Goal: Information Seeking & Learning: Check status

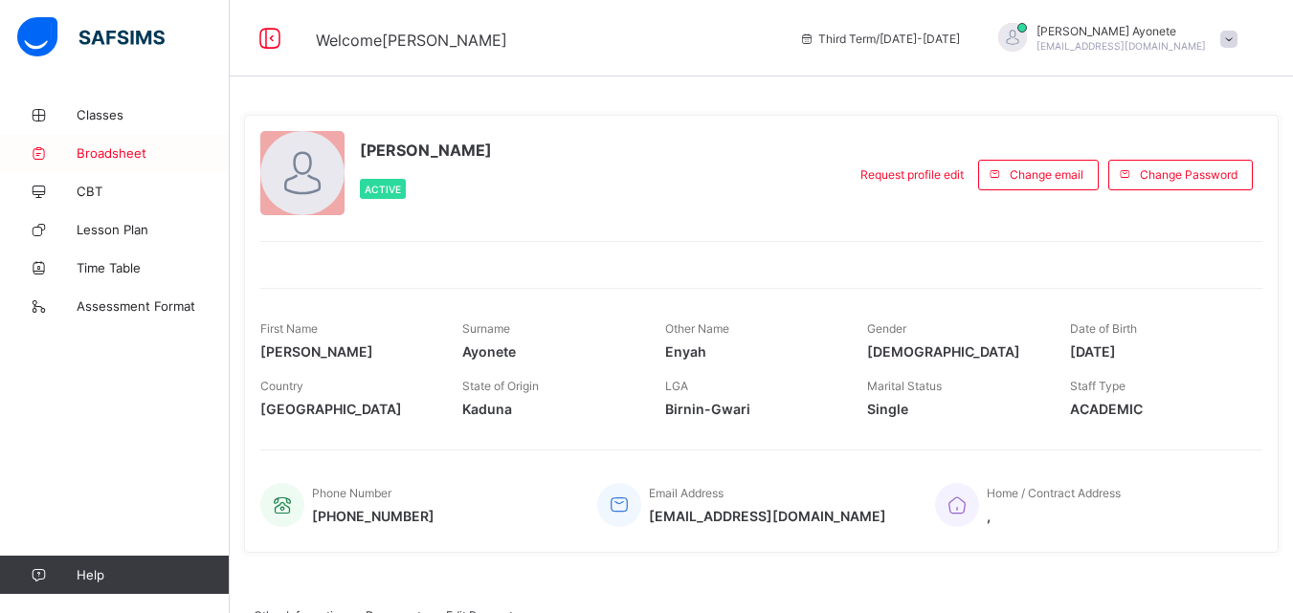
click at [118, 157] on span "Broadsheet" at bounding box center [153, 152] width 153 height 15
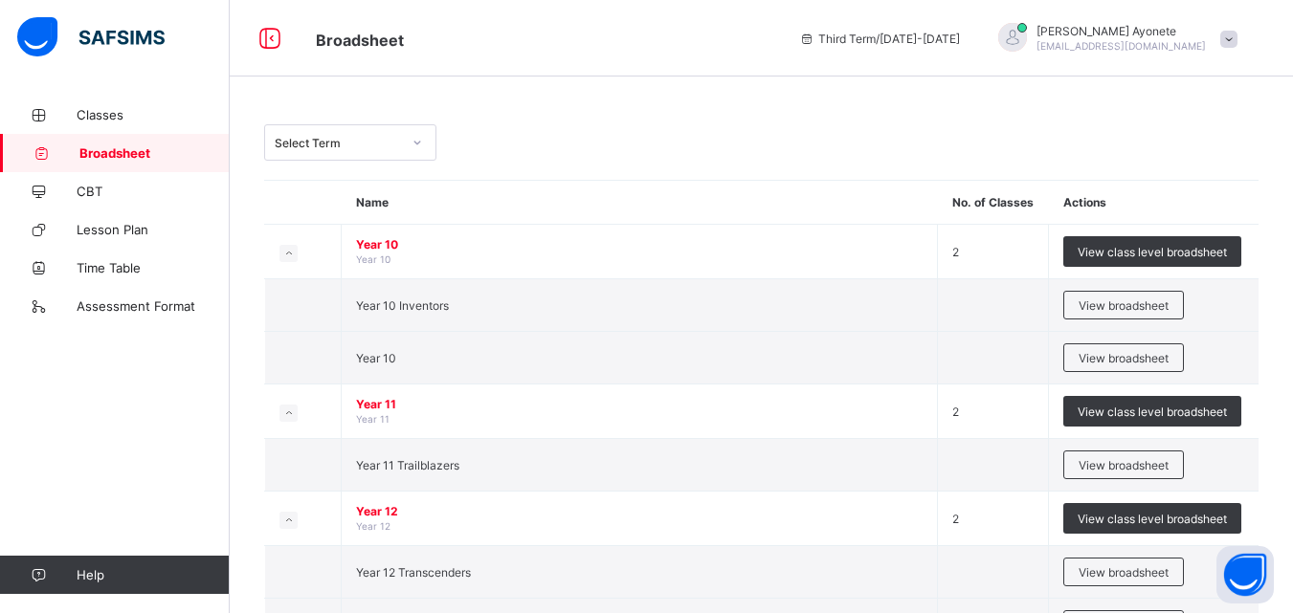
click at [1146, 305] on span "View broadsheet" at bounding box center [1123, 306] width 90 height 14
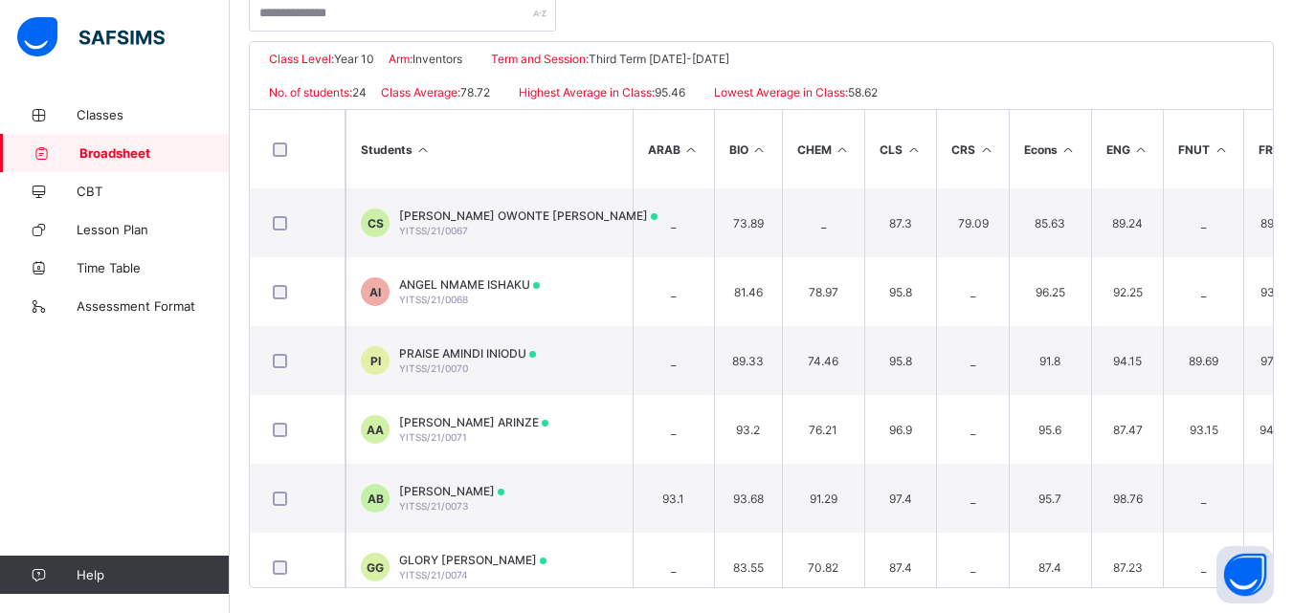
scroll to position [410, 0]
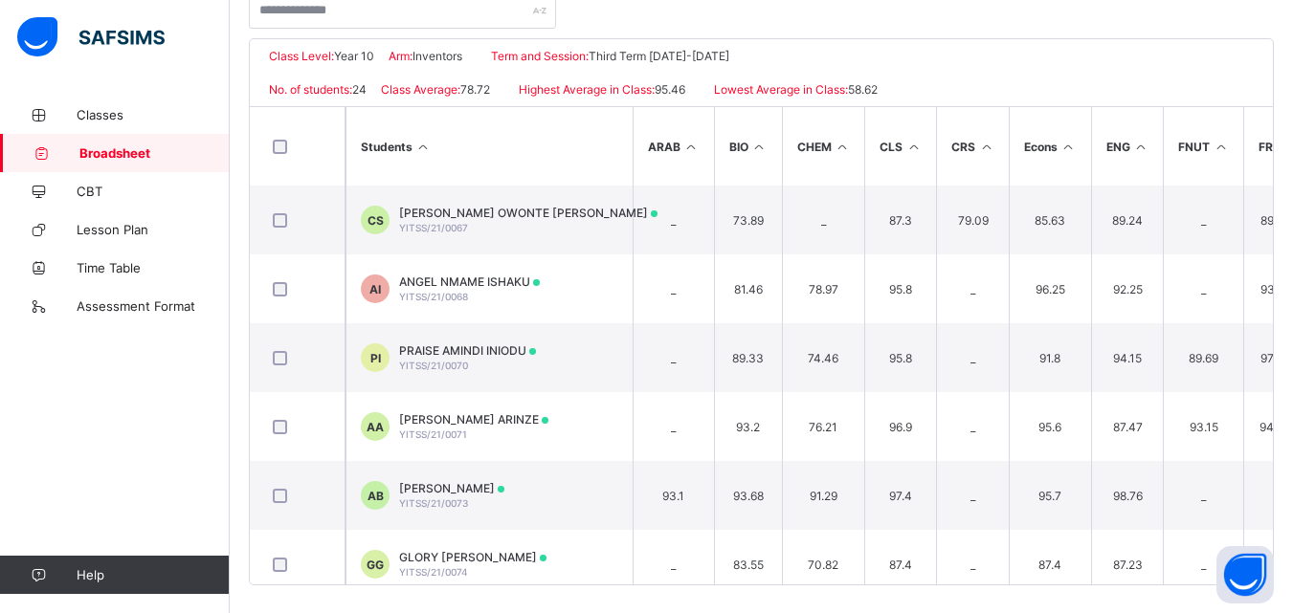
click at [439, 229] on span "YITSS/21/0067" at bounding box center [433, 227] width 69 height 11
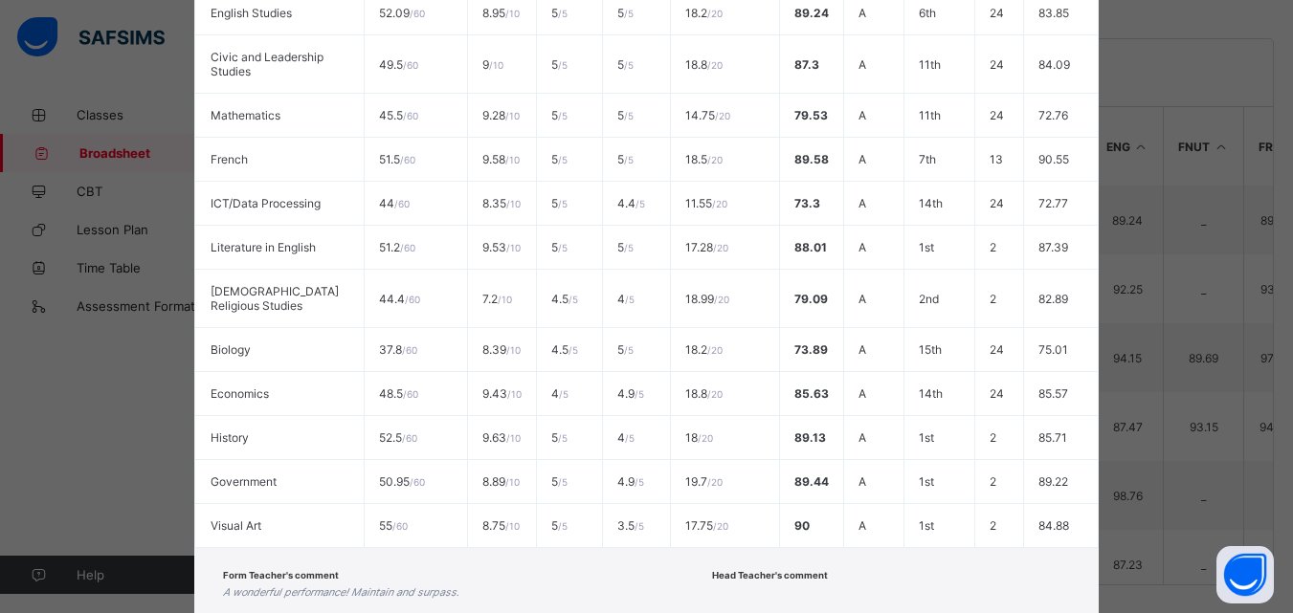
scroll to position [647, 0]
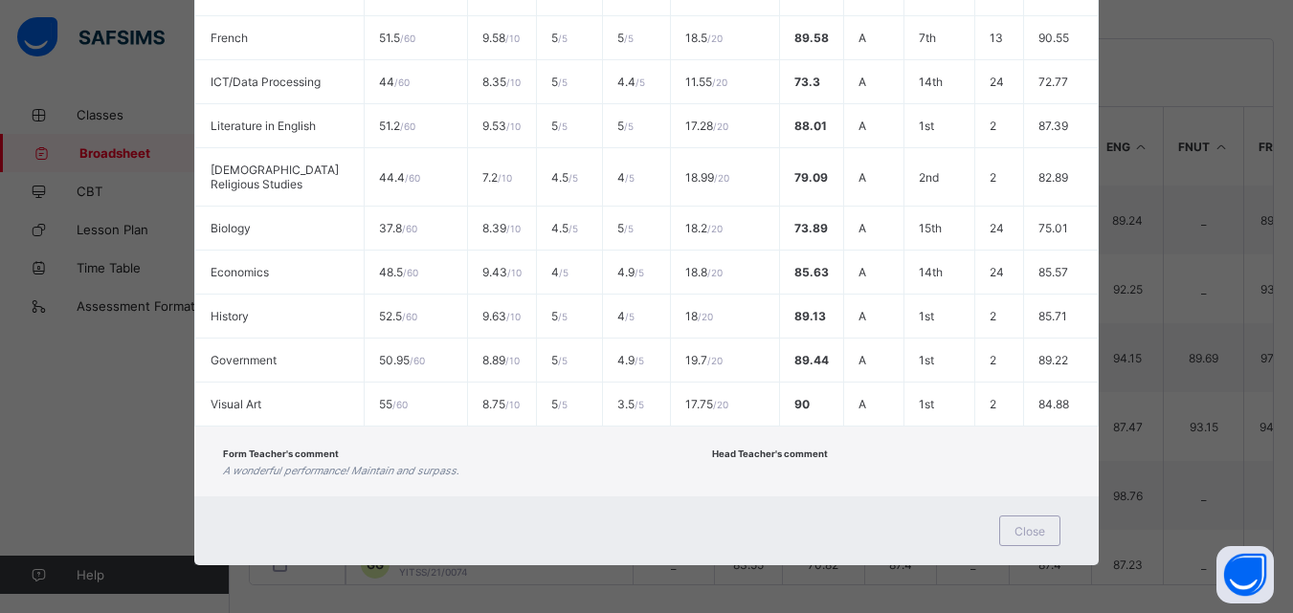
click at [1034, 534] on span "Close" at bounding box center [1029, 531] width 31 height 14
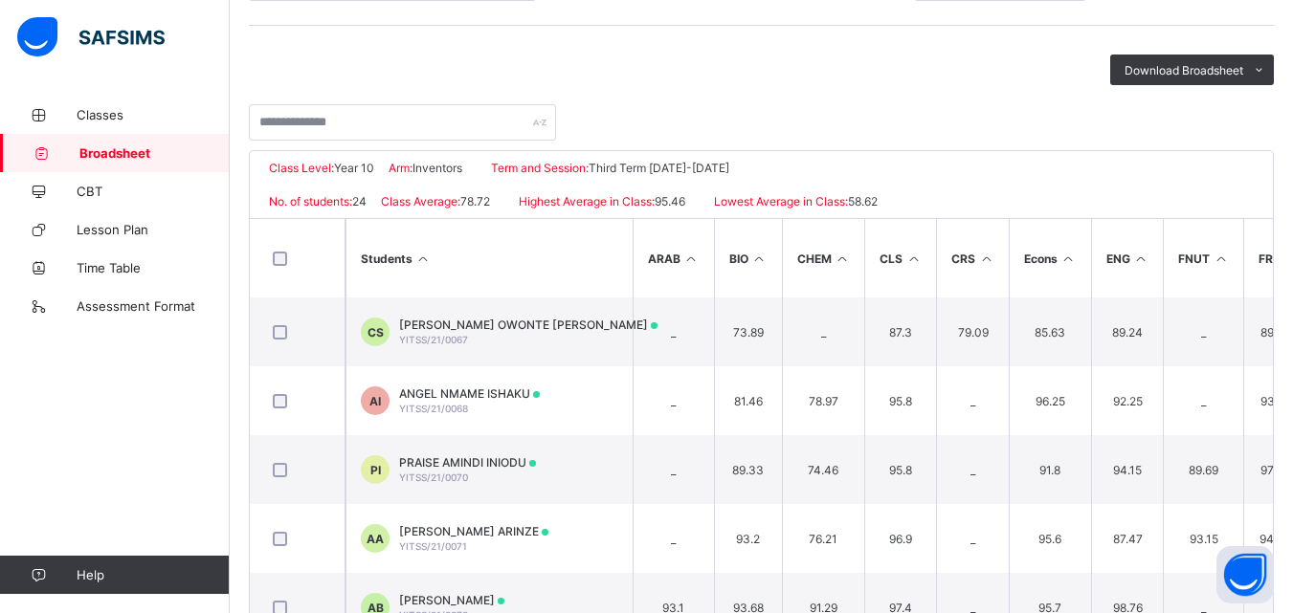
scroll to position [298, 0]
click at [562, 164] on span "Term and Session:" at bounding box center [540, 169] width 98 height 14
click at [545, 179] on div "Class Level: Year 10 Arm: Inventors Term and Session: Third Term 2024-2025" at bounding box center [761, 168] width 1023 height 33
click at [555, 167] on span "Term and Session:" at bounding box center [540, 169] width 98 height 14
click at [514, 334] on div "[PERSON_NAME] [PERSON_NAME]/21/0067" at bounding box center [528, 333] width 258 height 29
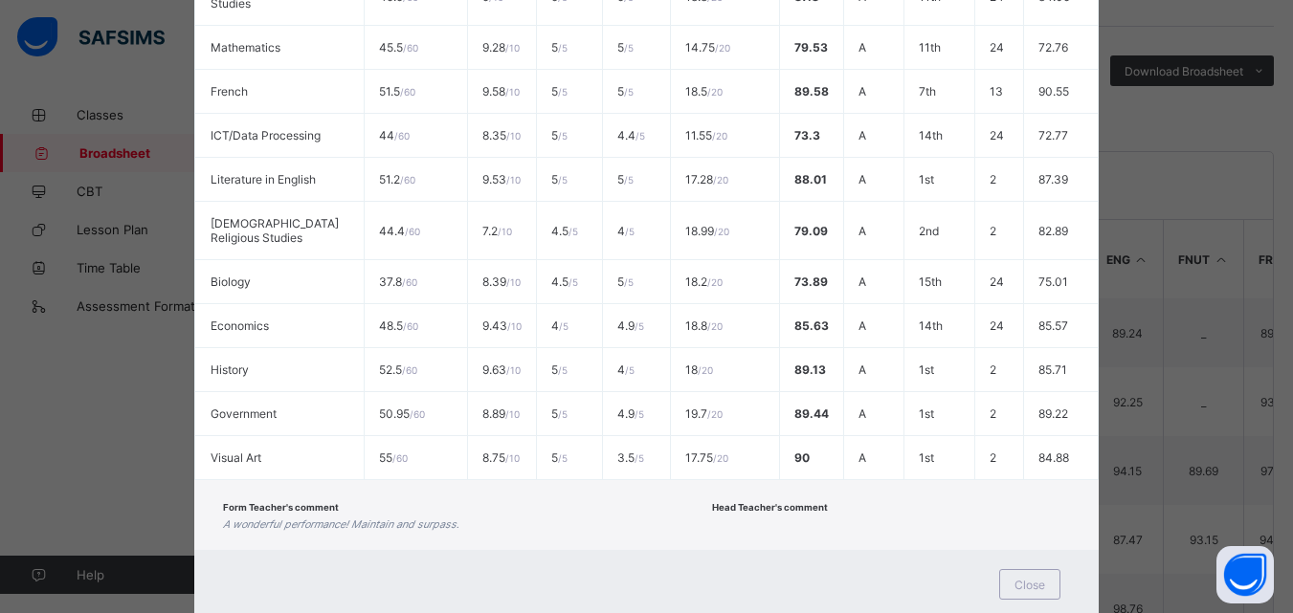
scroll to position [647, 0]
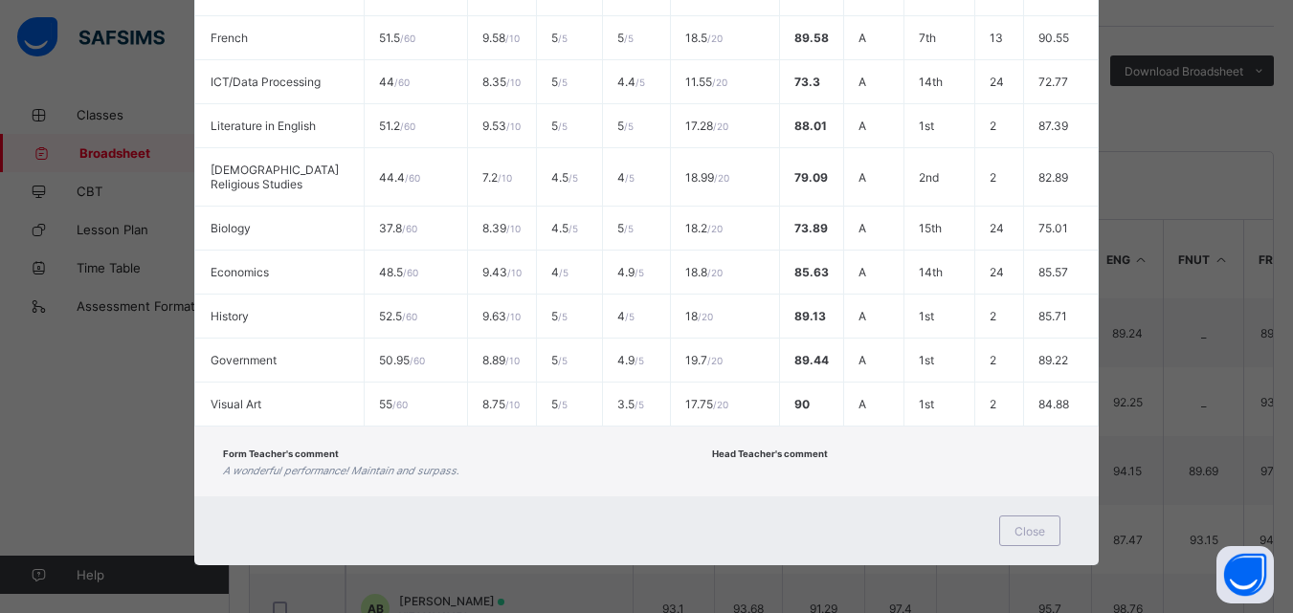
click at [1036, 526] on span "Close" at bounding box center [1029, 531] width 31 height 14
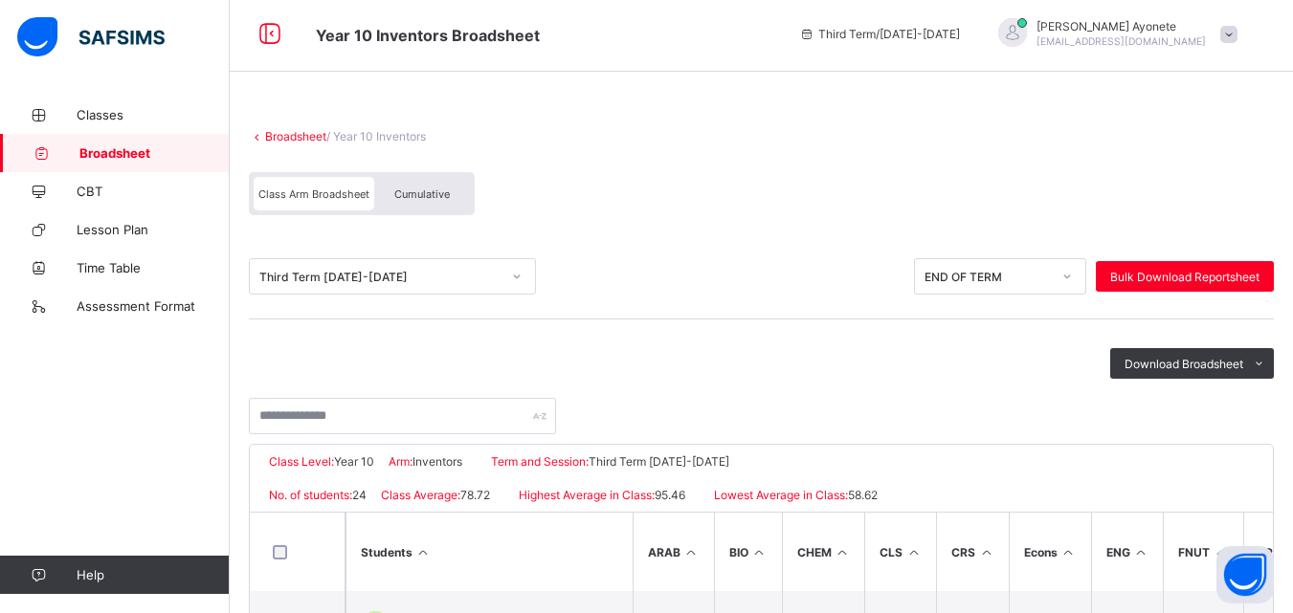
scroll to position [0, 0]
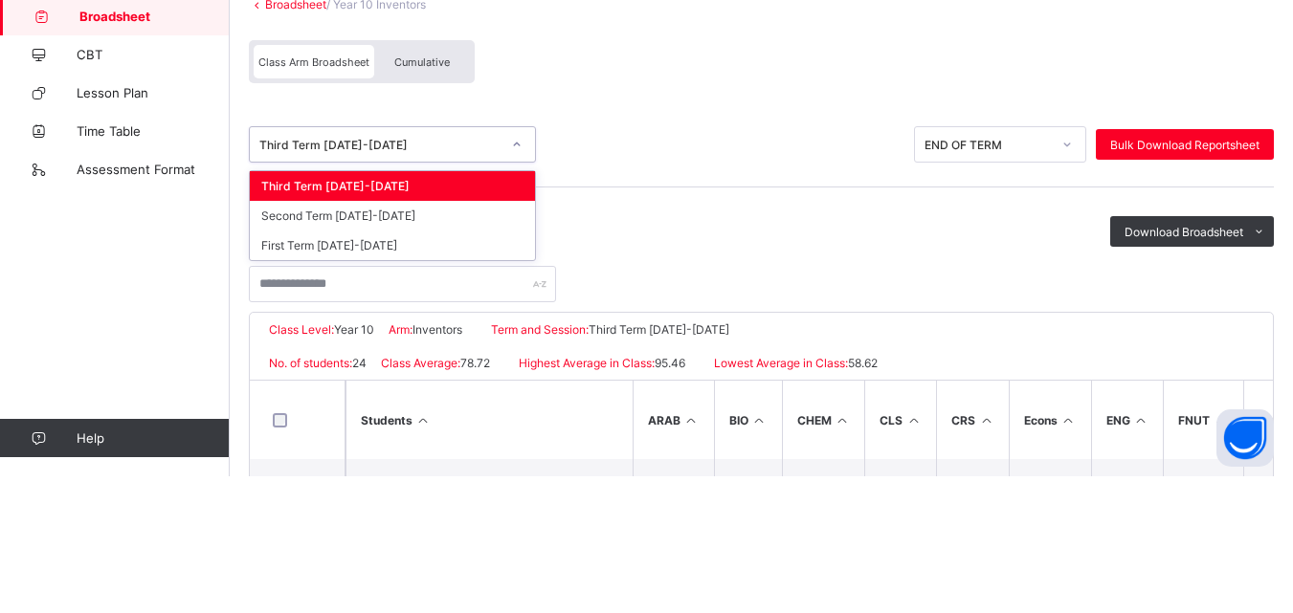
click at [341, 389] on div "First Term [DATE]-[DATE]" at bounding box center [392, 382] width 285 height 30
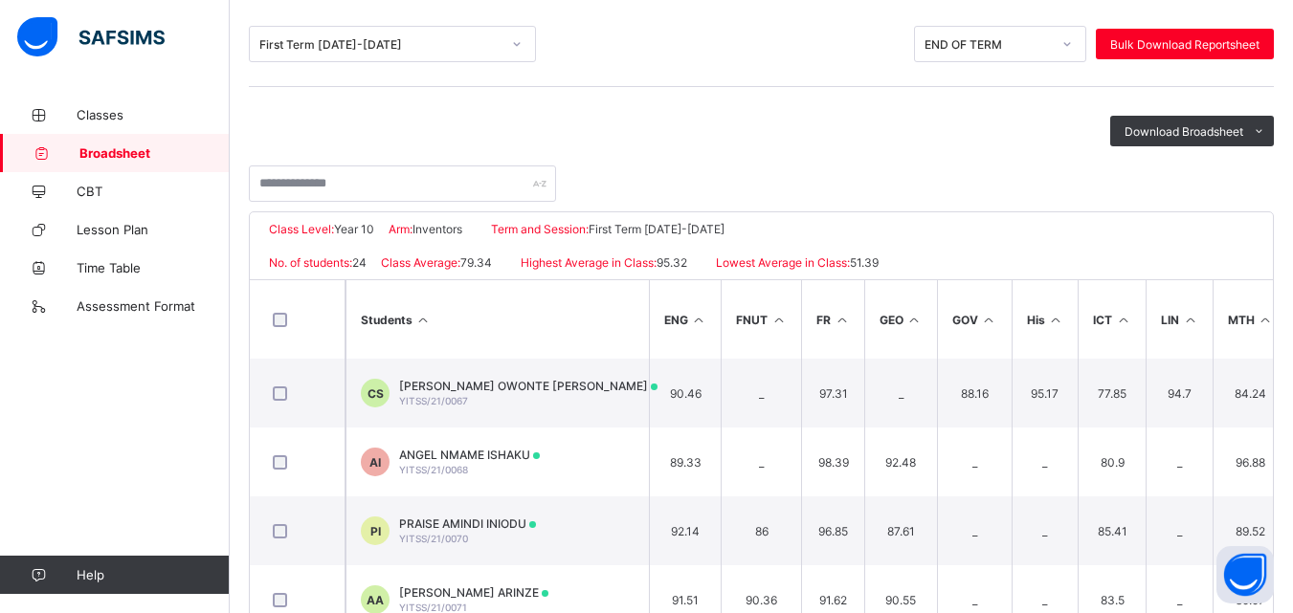
scroll to position [0, 451]
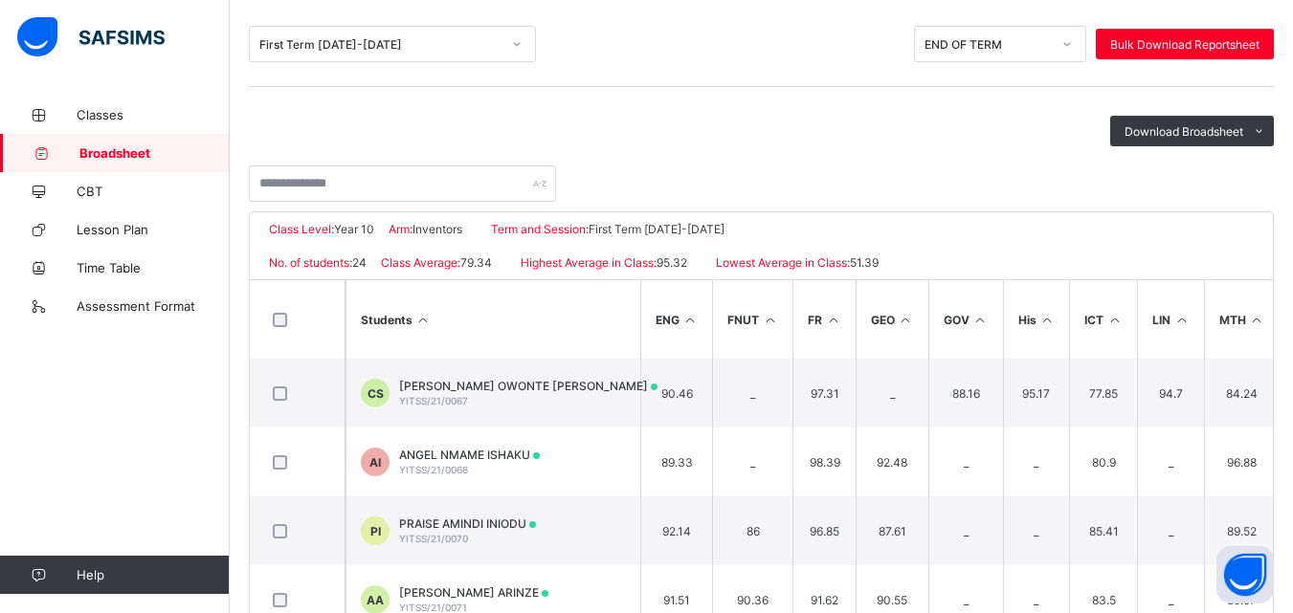
click at [979, 321] on icon at bounding box center [980, 320] width 16 height 14
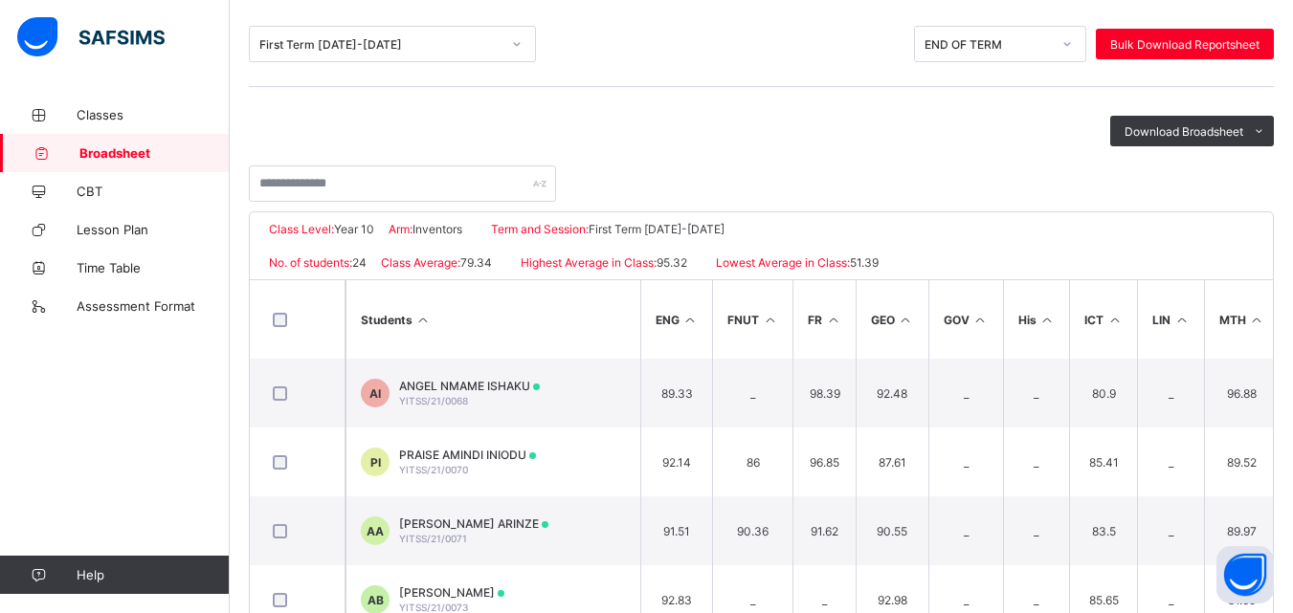
click at [985, 321] on icon at bounding box center [980, 320] width 16 height 14
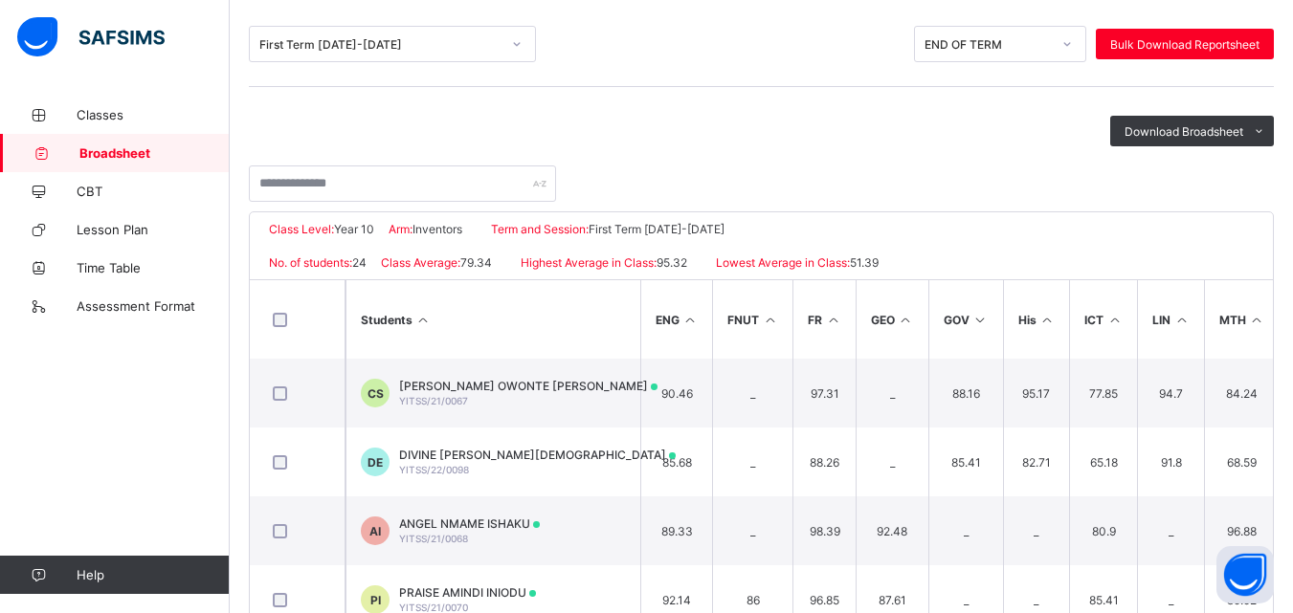
click at [443, 391] on span "[PERSON_NAME] OWONTE [PERSON_NAME]" at bounding box center [528, 386] width 258 height 14
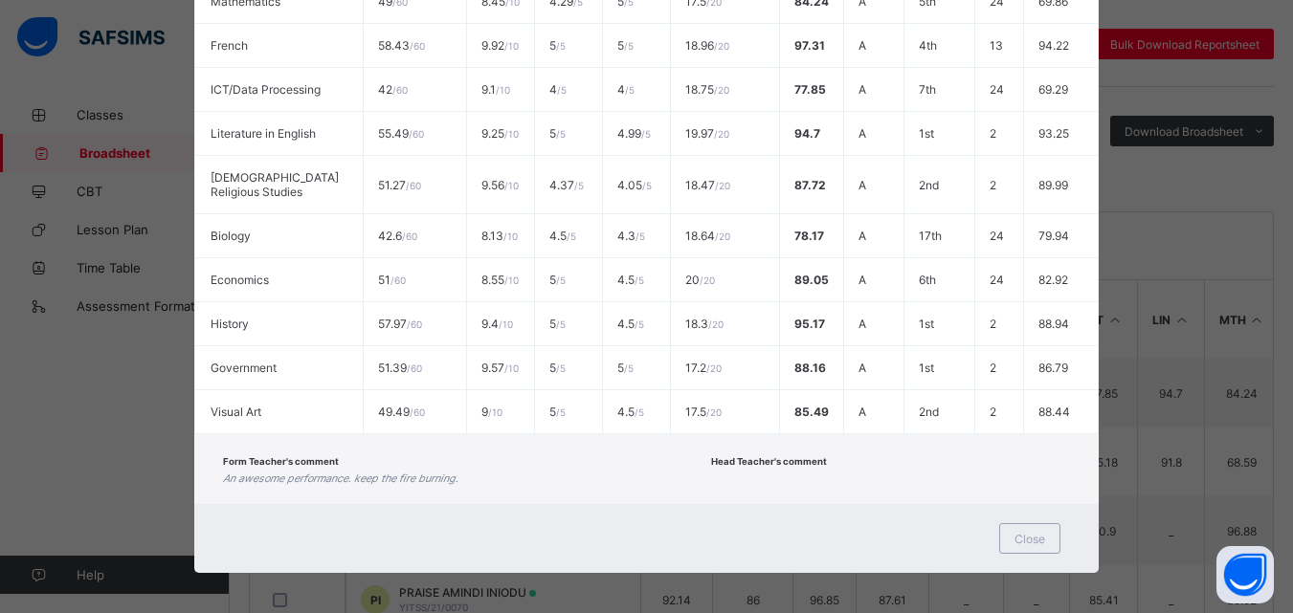
scroll to position [647, 0]
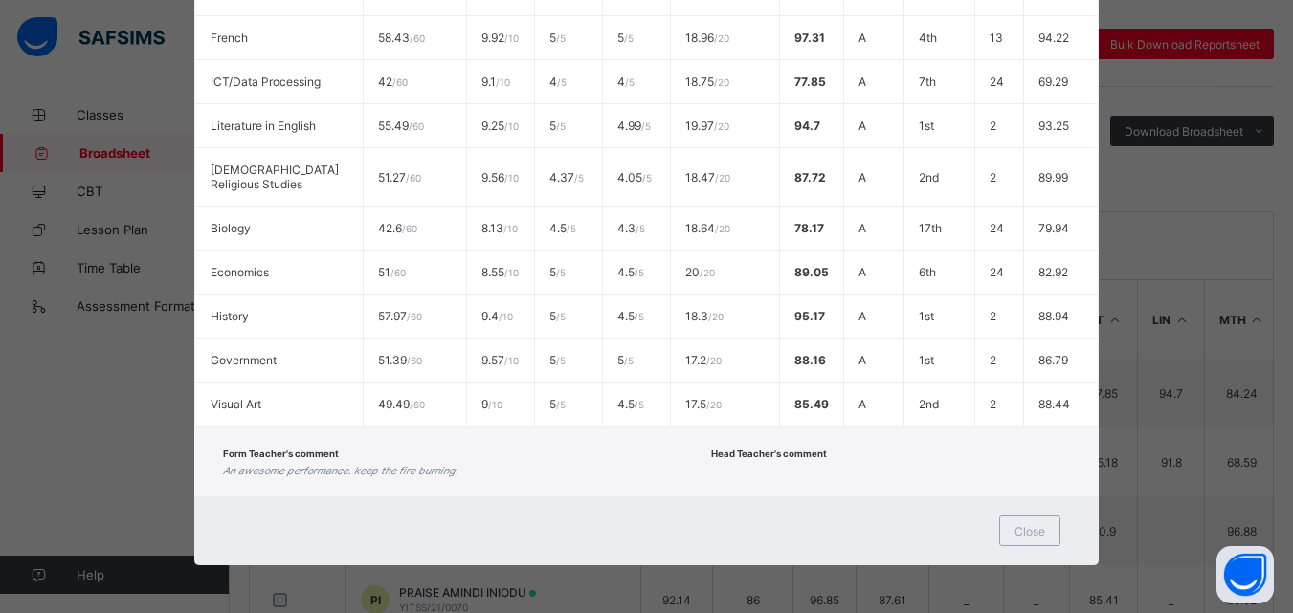
click at [1029, 532] on span "Close" at bounding box center [1029, 531] width 31 height 14
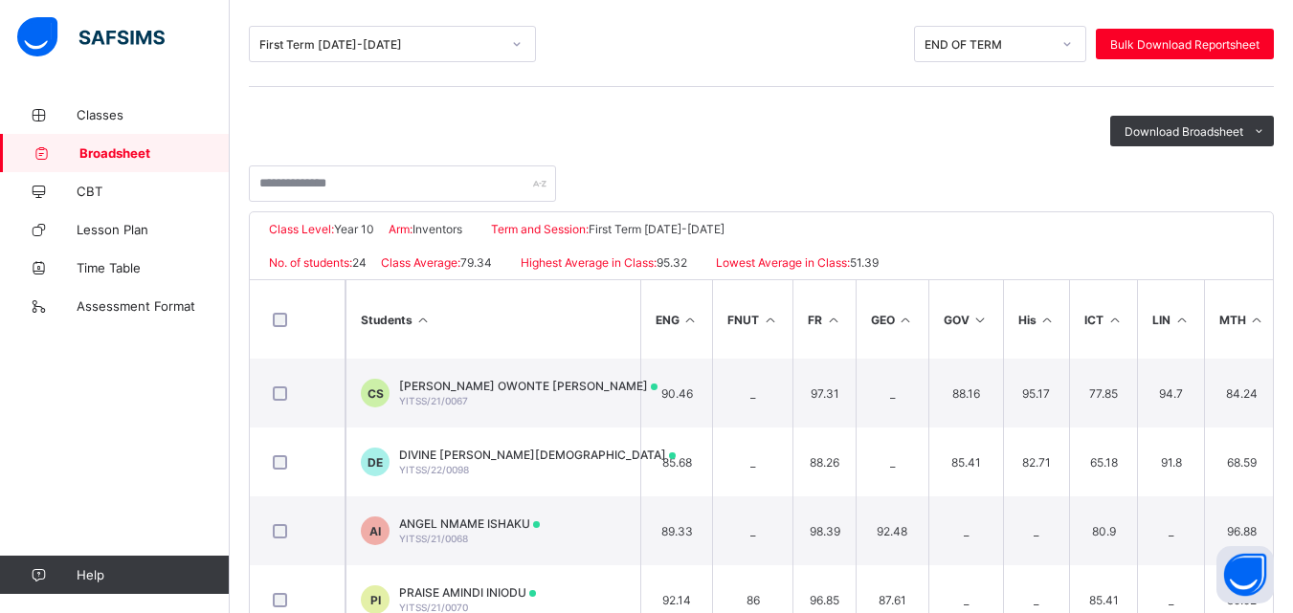
click at [444, 391] on span "[PERSON_NAME] OWONTE [PERSON_NAME]" at bounding box center [528, 386] width 258 height 14
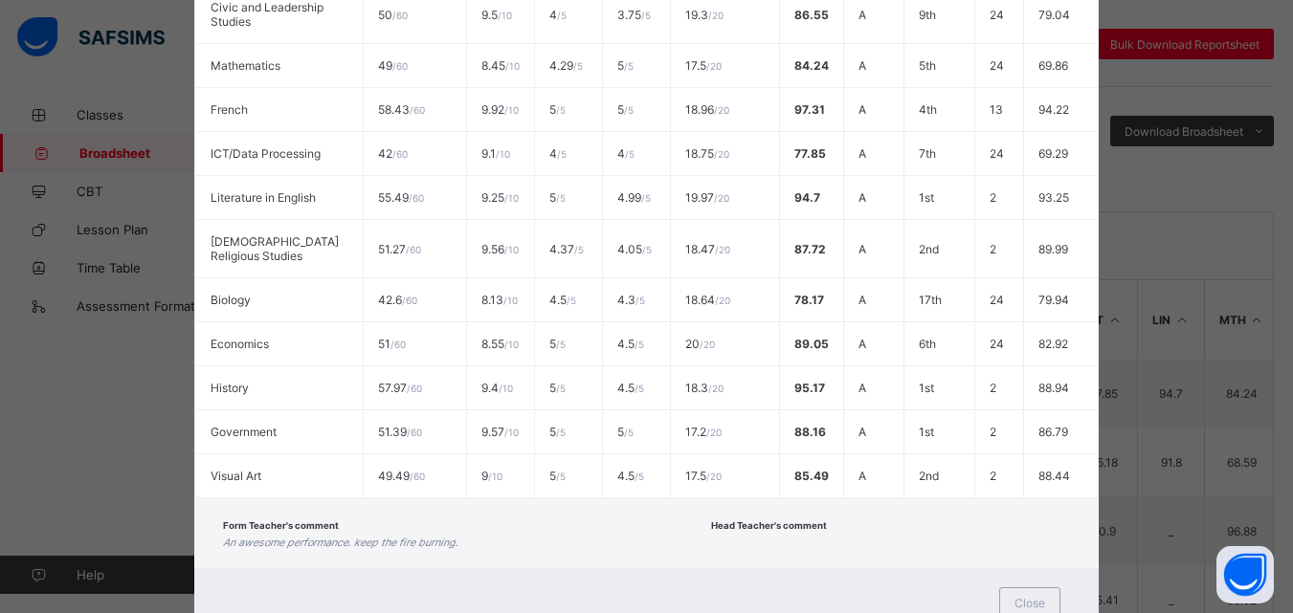
scroll to position [565, 0]
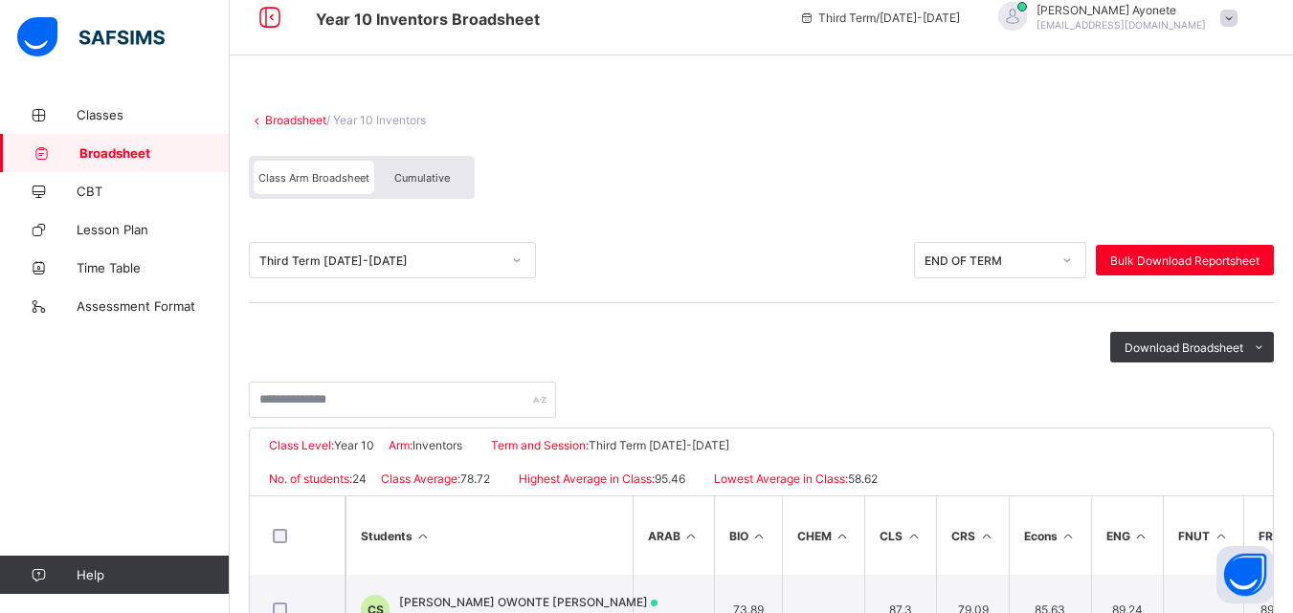
scroll to position [19, 0]
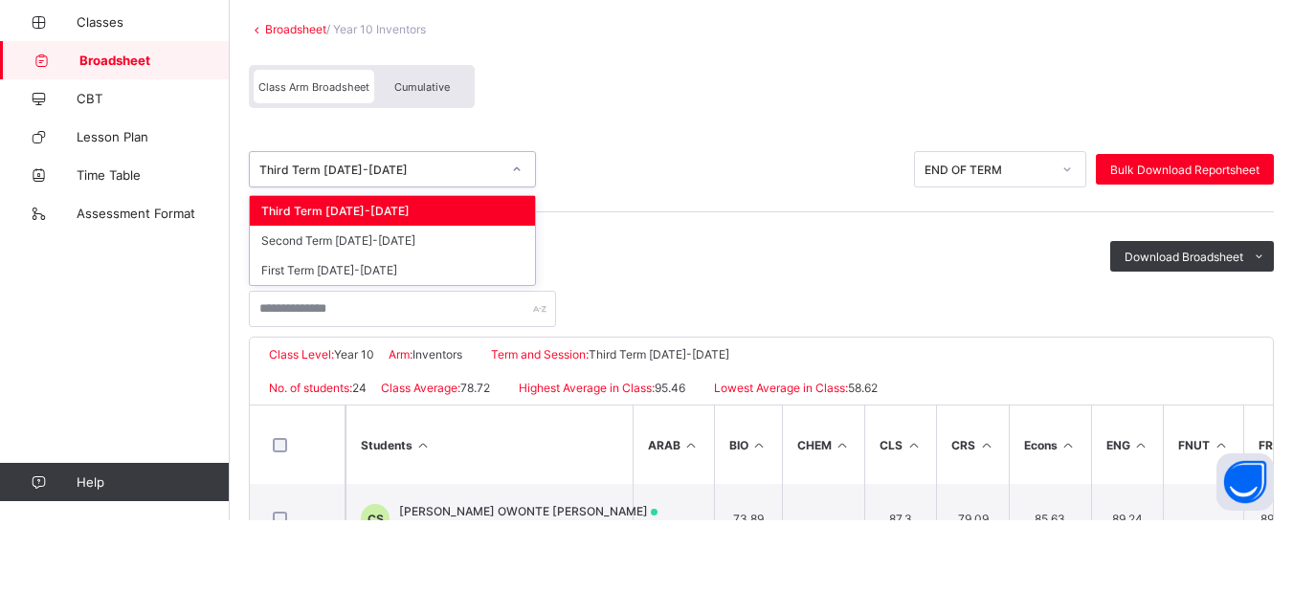
click at [352, 359] on div "First Term [DATE]-[DATE]" at bounding box center [392, 363] width 285 height 30
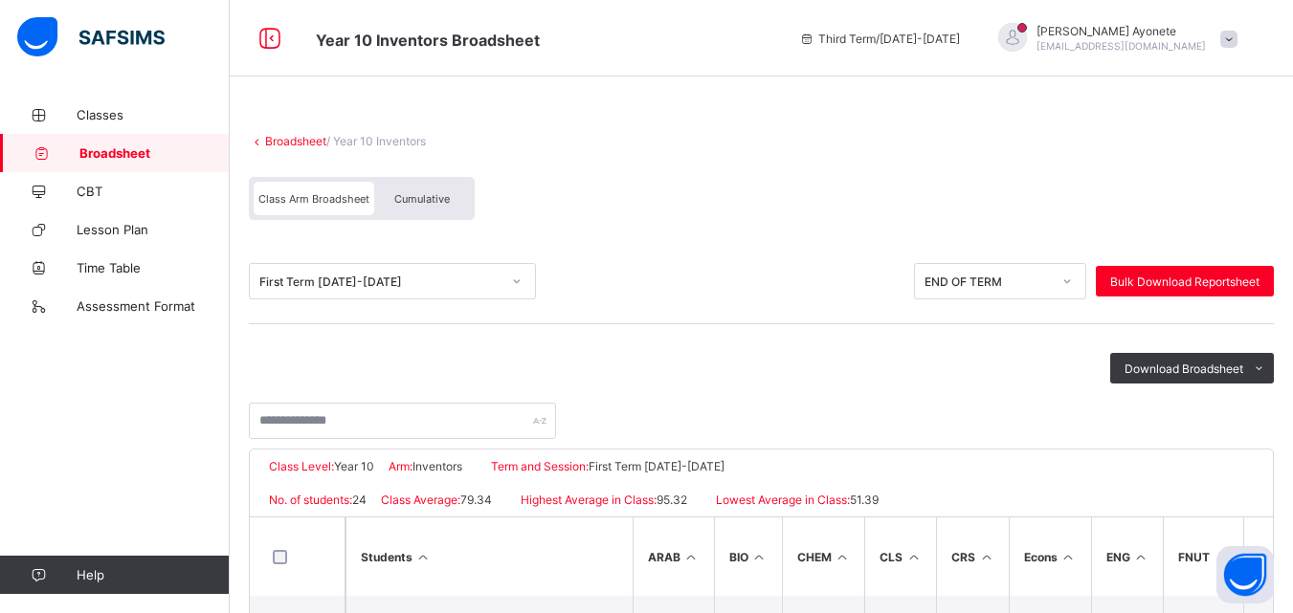
scroll to position [262, 0]
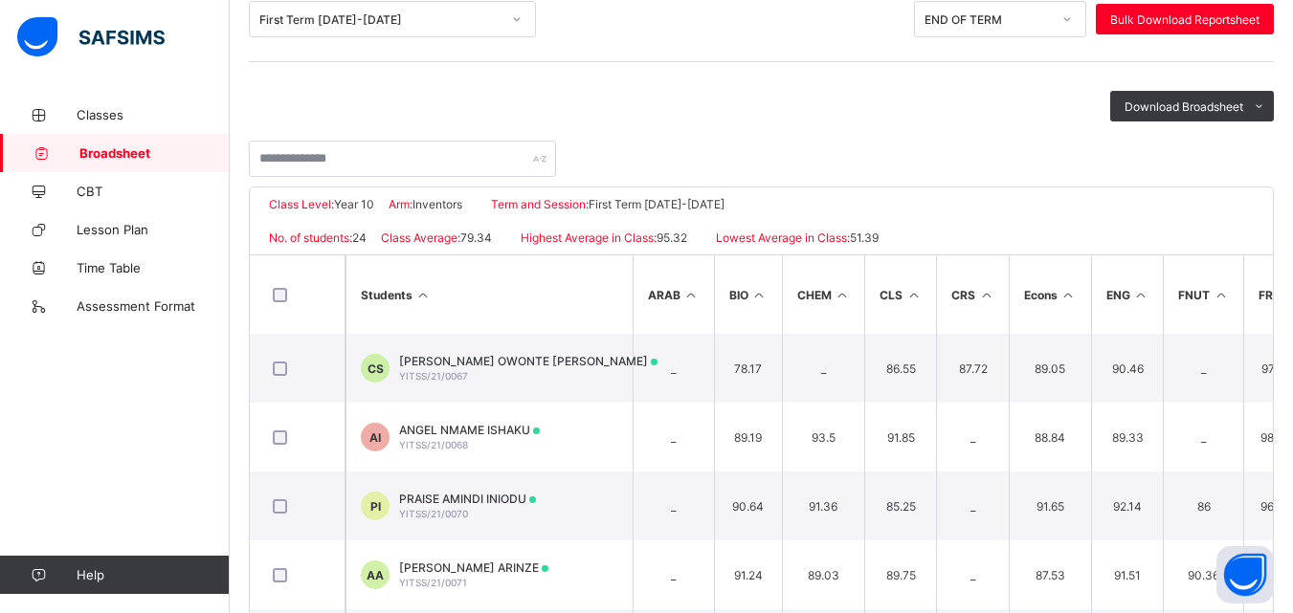
click at [495, 371] on div "[PERSON_NAME] [PERSON_NAME]/21/0067" at bounding box center [528, 368] width 258 height 29
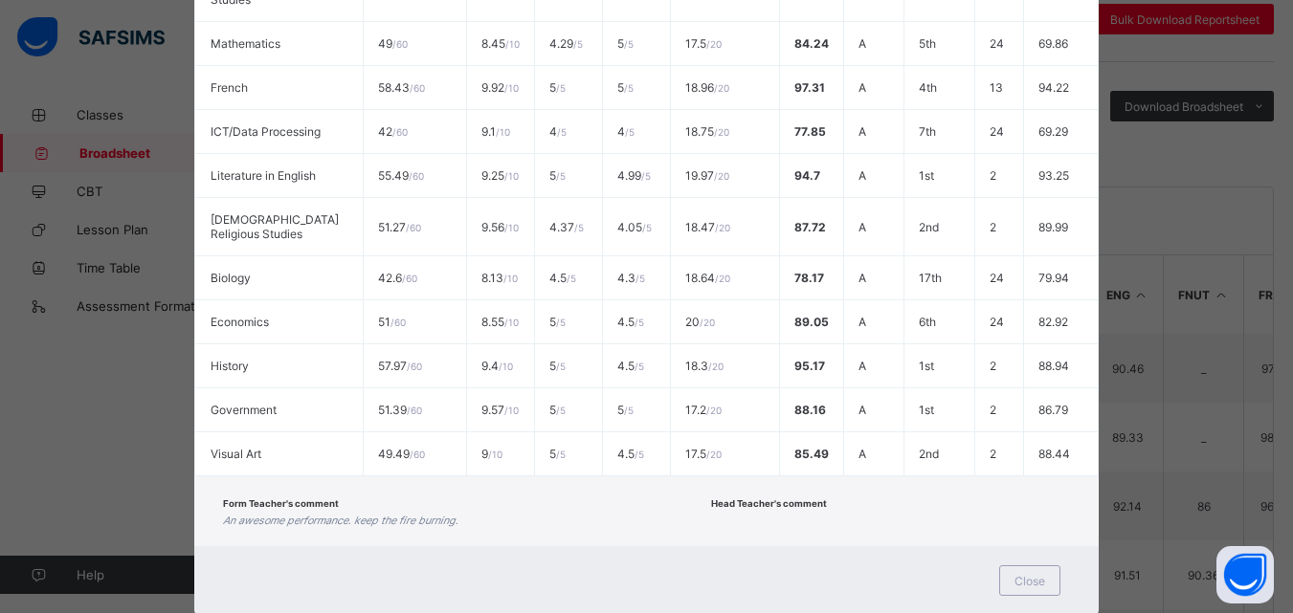
scroll to position [647, 0]
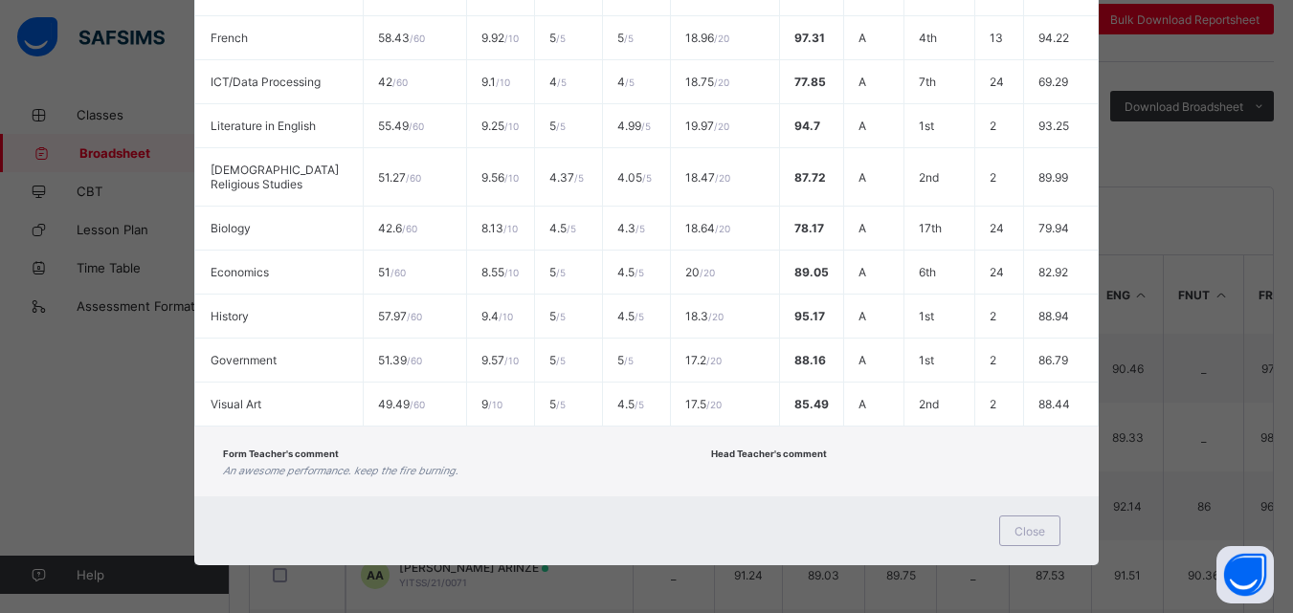
click at [1040, 539] on div "Close" at bounding box center [1029, 531] width 61 height 31
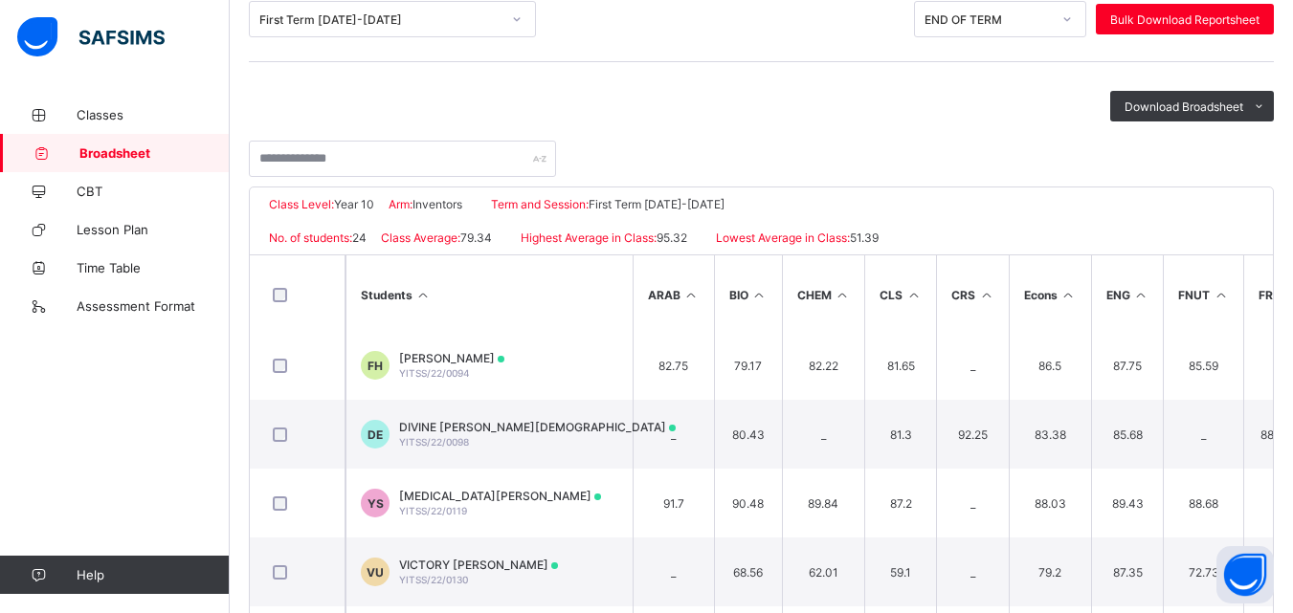
scroll to position [782, 0]
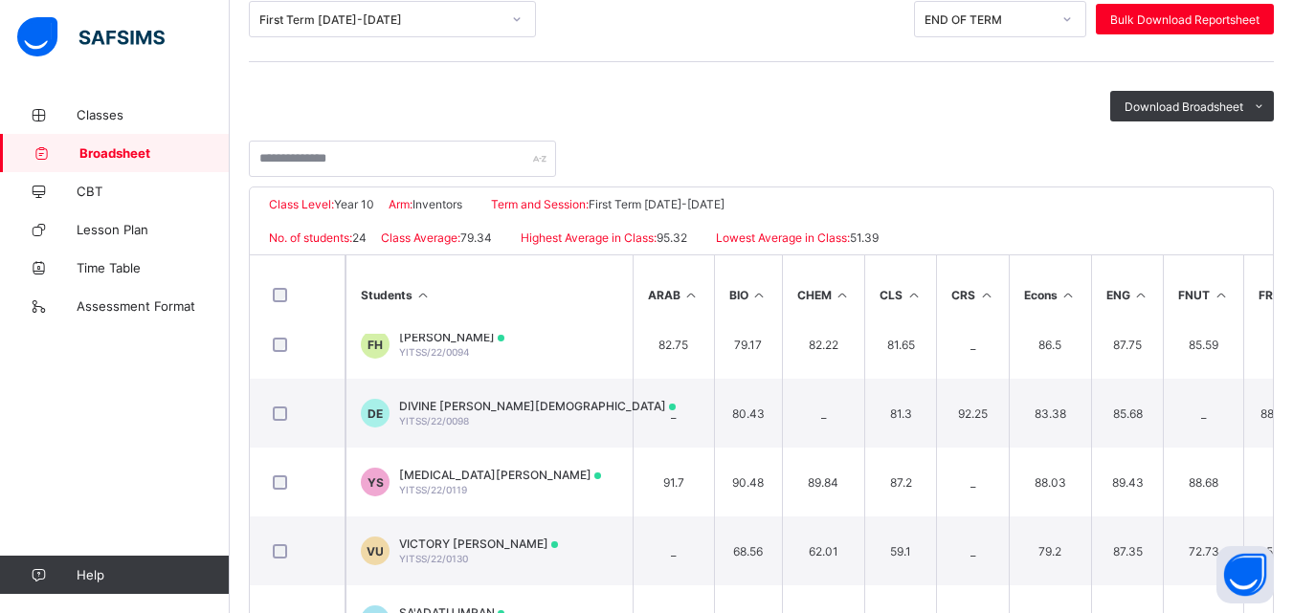
click at [515, 406] on span "DIVINE [PERSON_NAME][DEMOGRAPHIC_DATA]" at bounding box center [537, 406] width 277 height 14
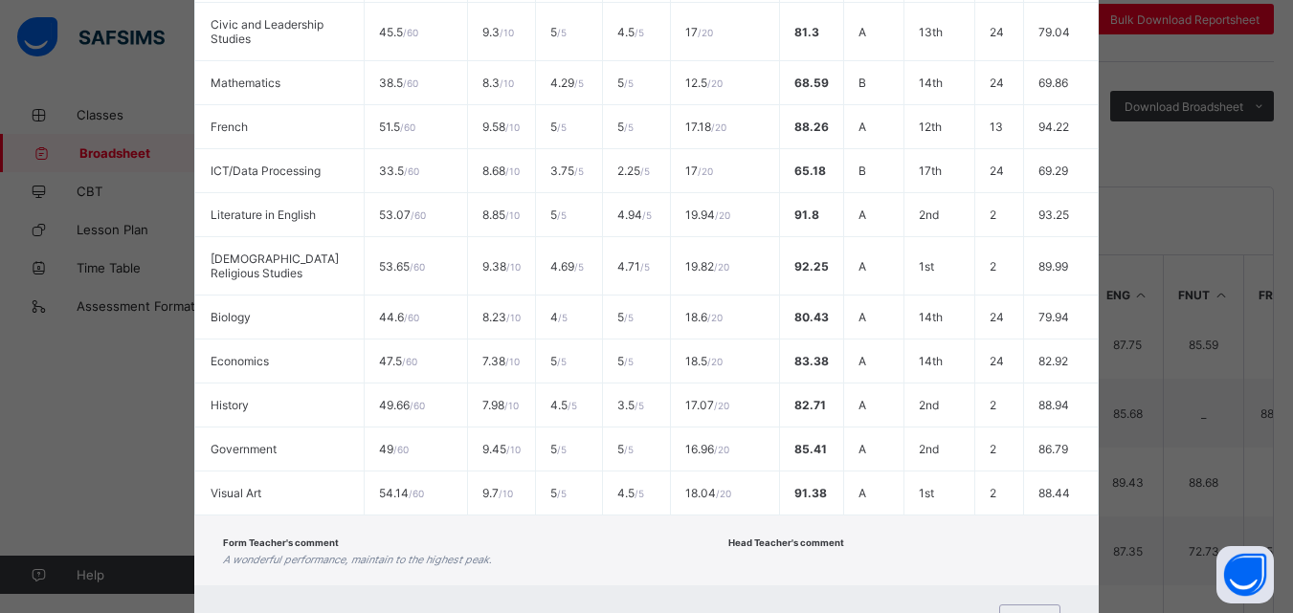
scroll to position [647, 0]
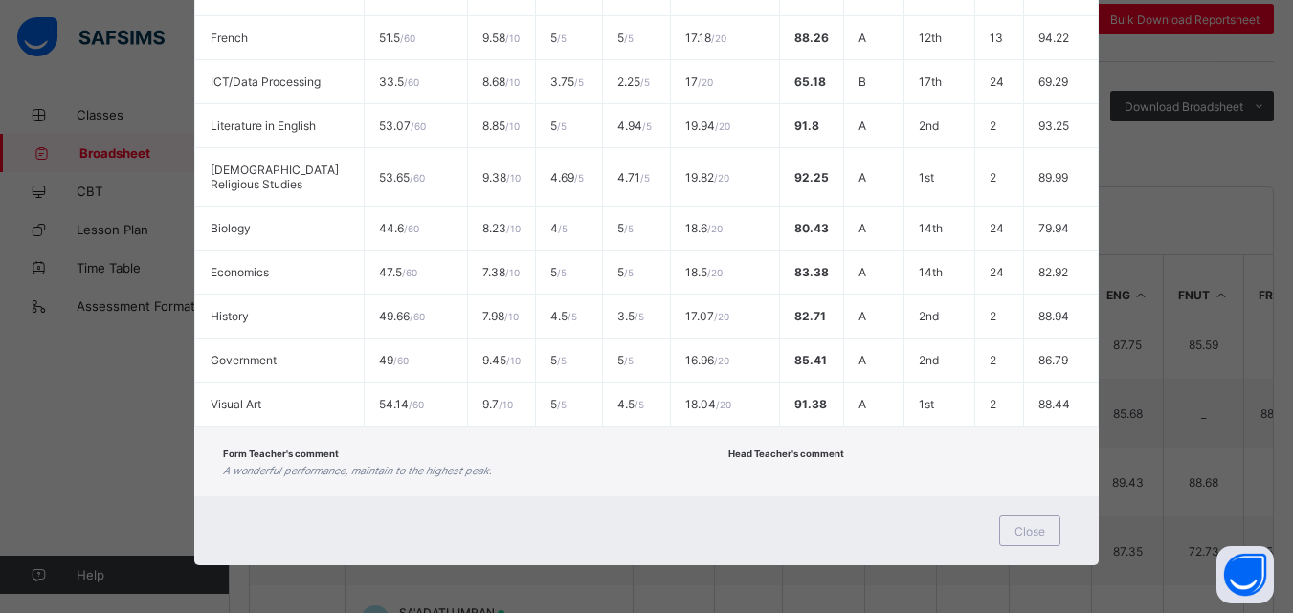
click at [1032, 537] on span "Close" at bounding box center [1029, 531] width 31 height 14
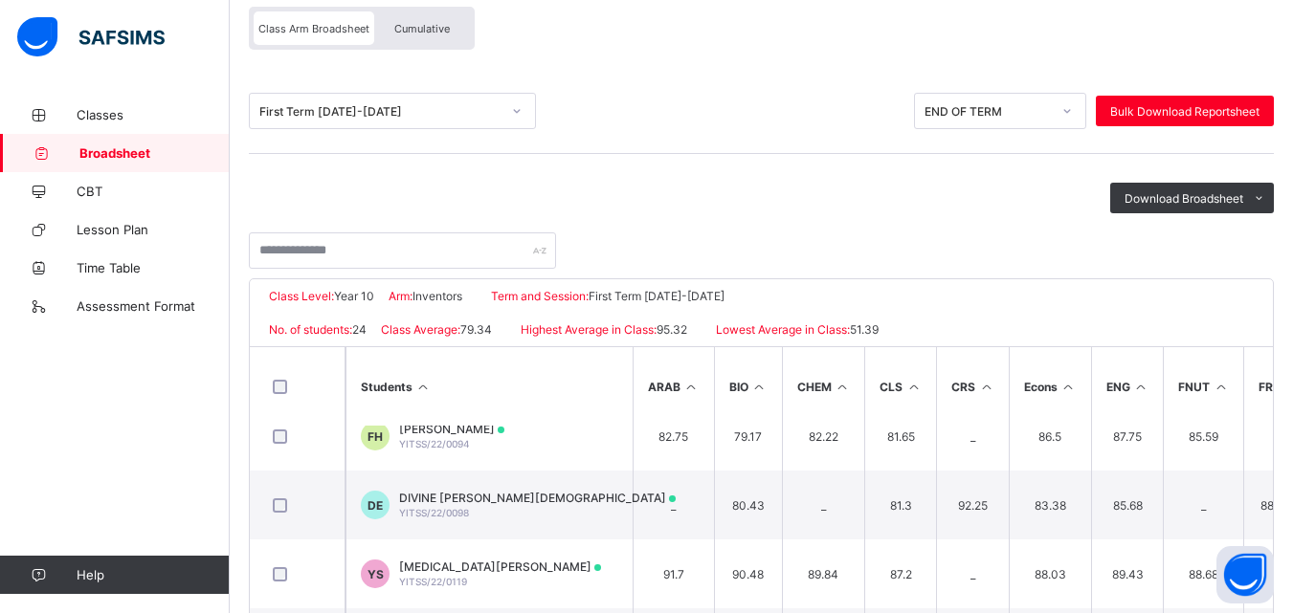
scroll to position [160, 0]
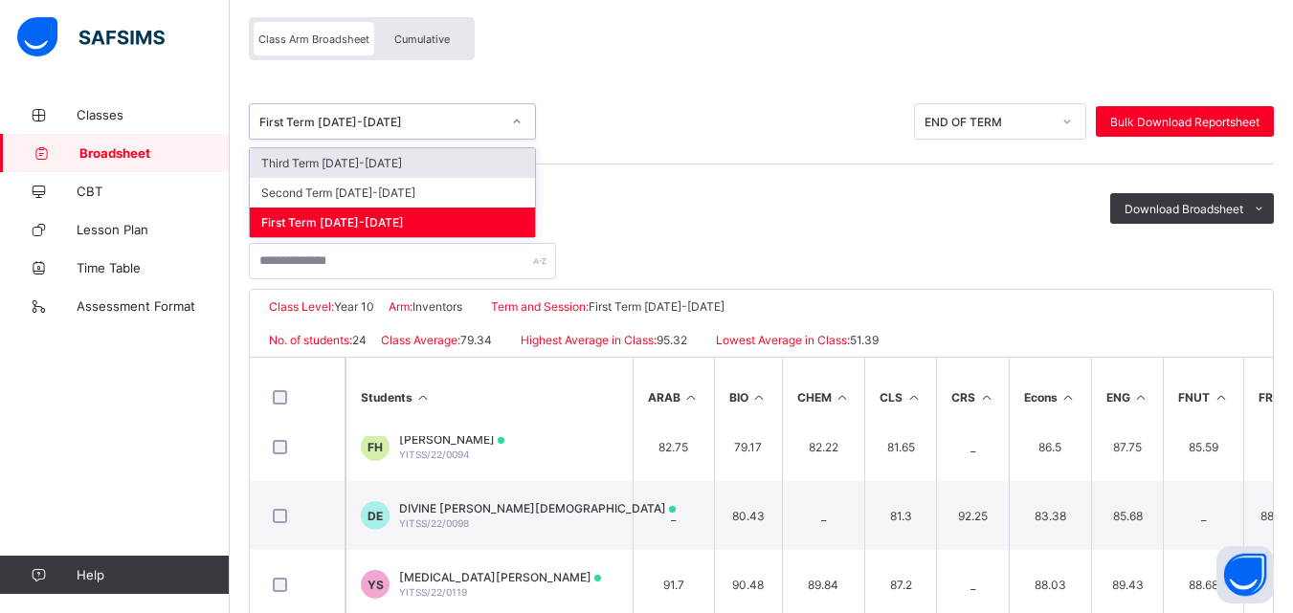
click at [366, 193] on div "Second Term [DATE]-[DATE]" at bounding box center [392, 193] width 285 height 30
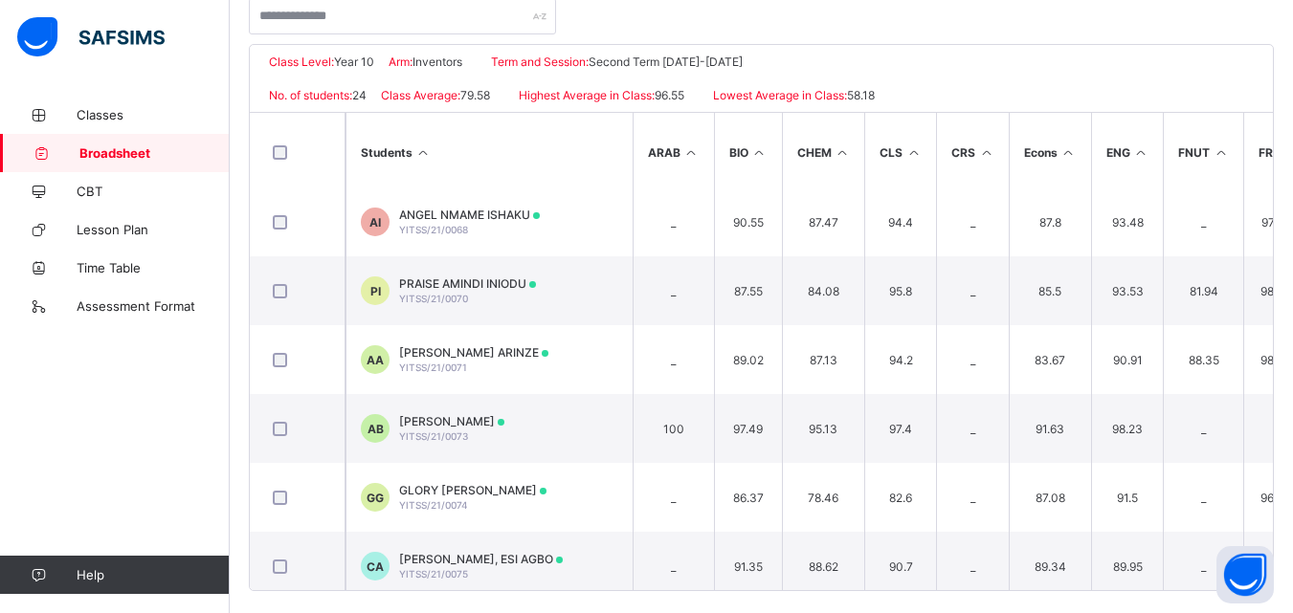
scroll to position [0, 0]
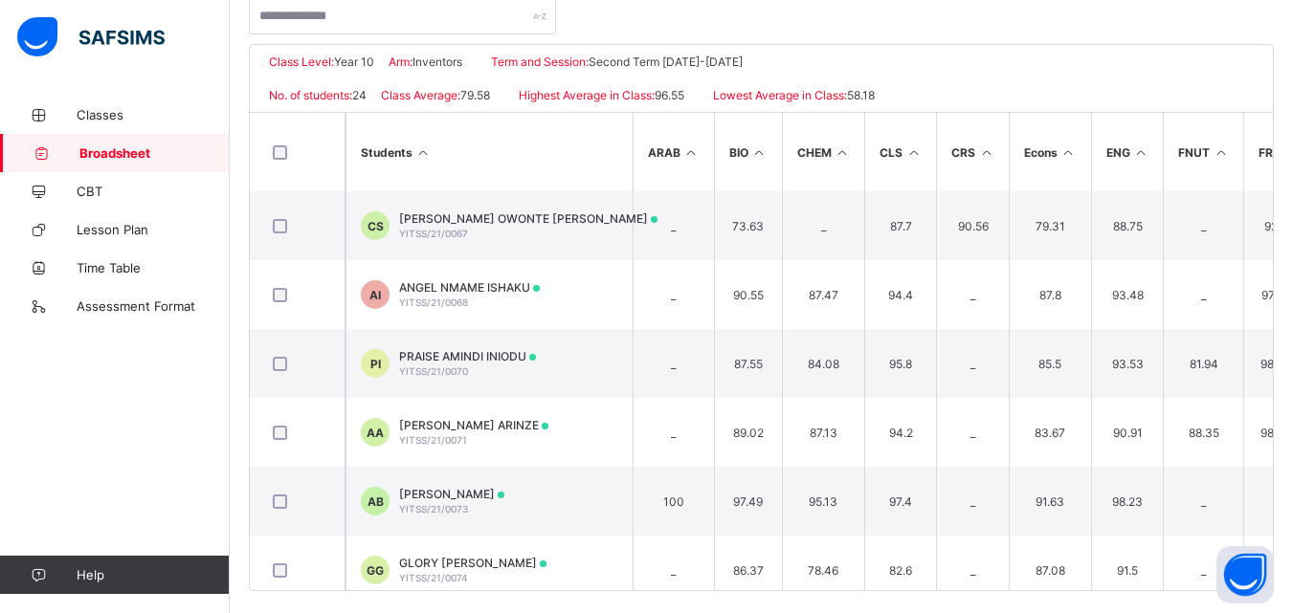
click at [419, 238] on span "YITSS/21/0067" at bounding box center [433, 233] width 69 height 11
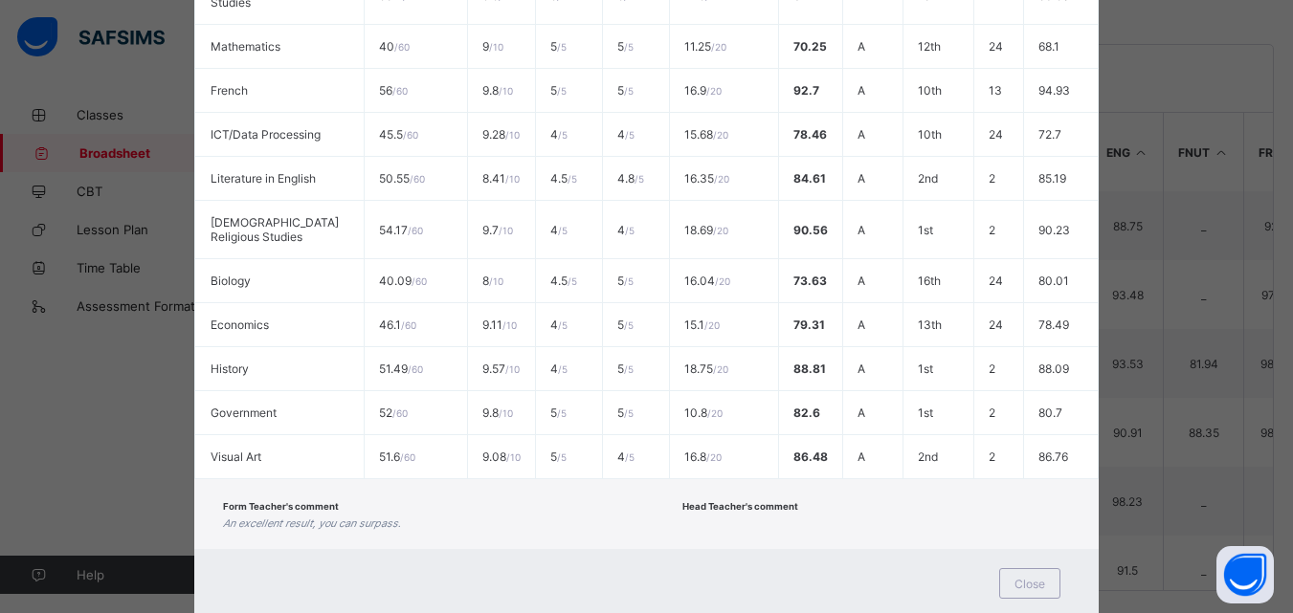
scroll to position [575, 0]
click at [1037, 591] on div "Close" at bounding box center [1029, 582] width 61 height 31
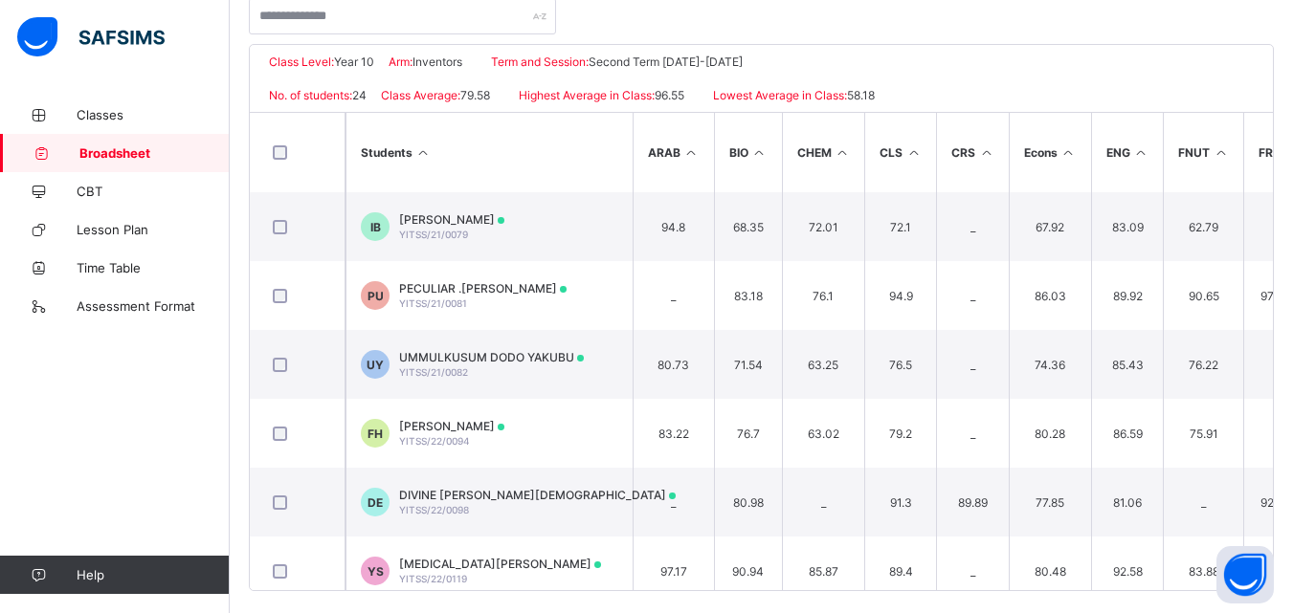
scroll to position [564, 0]
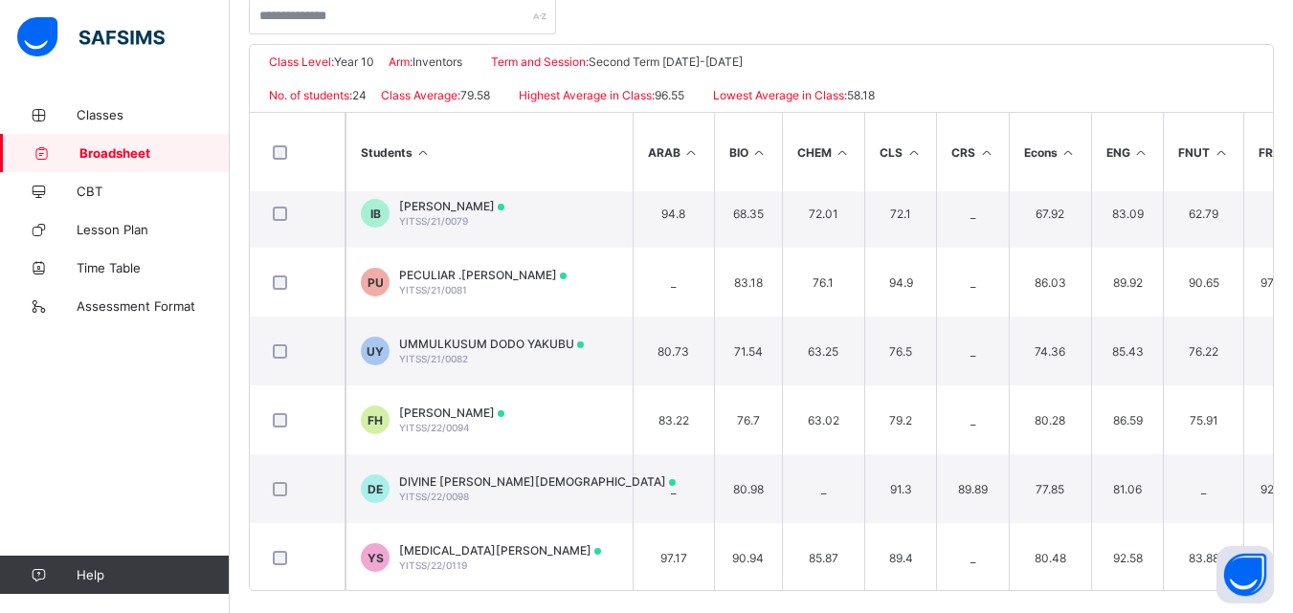
click at [454, 495] on span "YITSS/22/0098" at bounding box center [434, 496] width 70 height 11
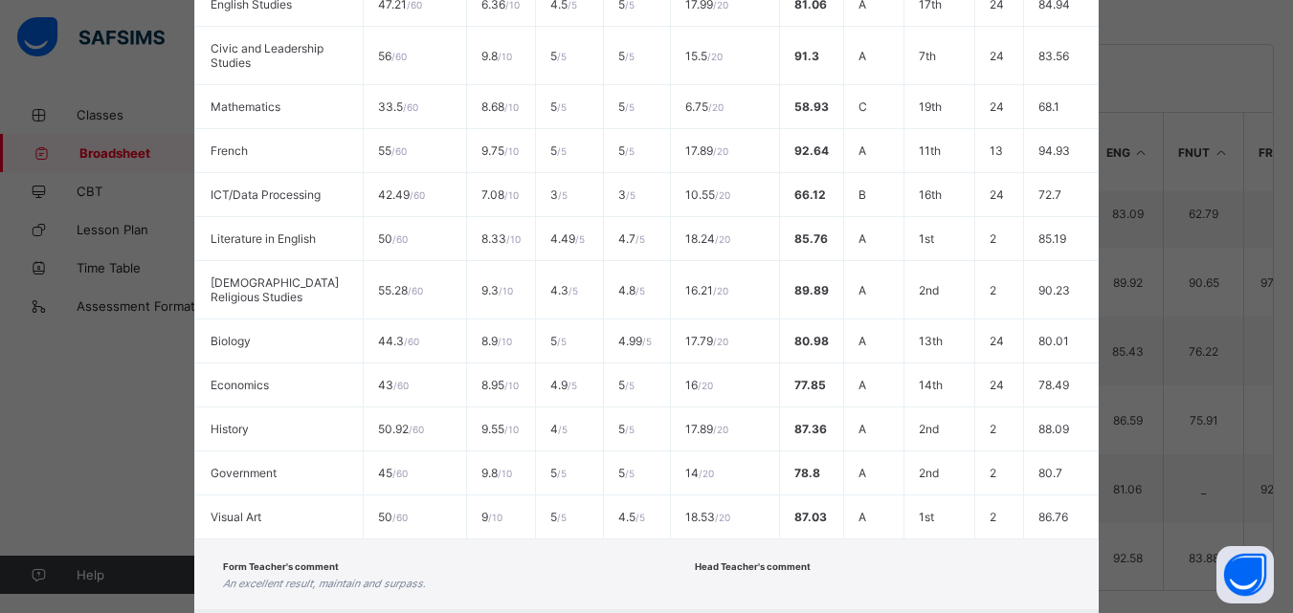
scroll to position [513, 0]
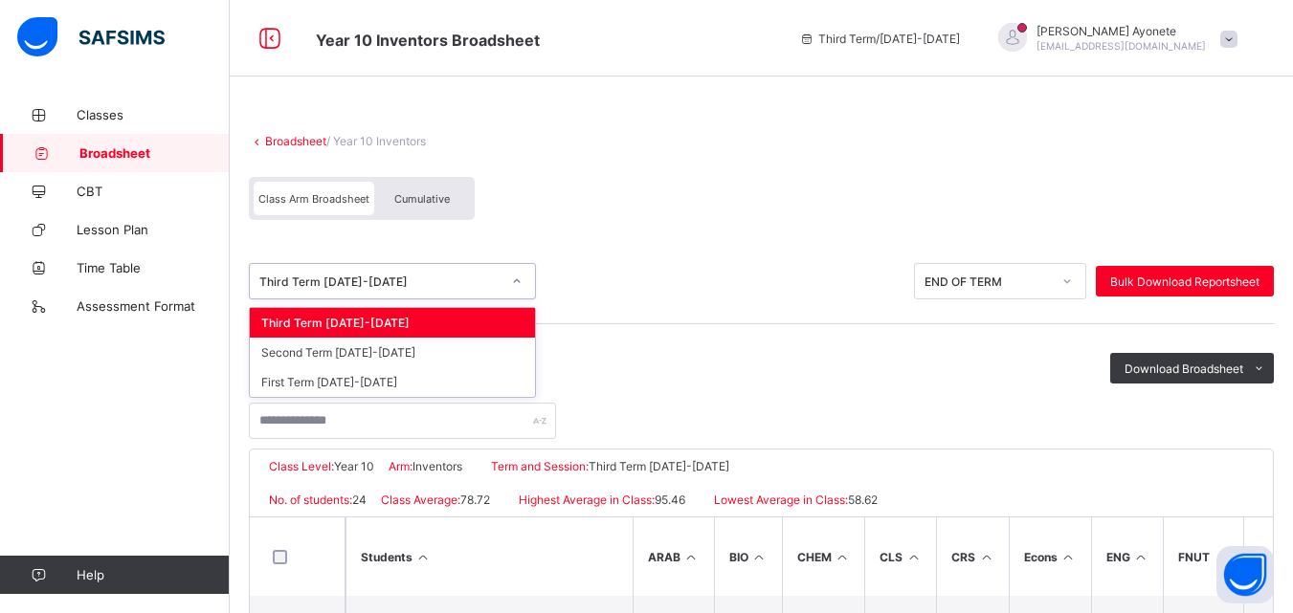
click at [574, 197] on div "Class Arm Broadsheet Cumulative" at bounding box center [761, 203] width 1025 height 72
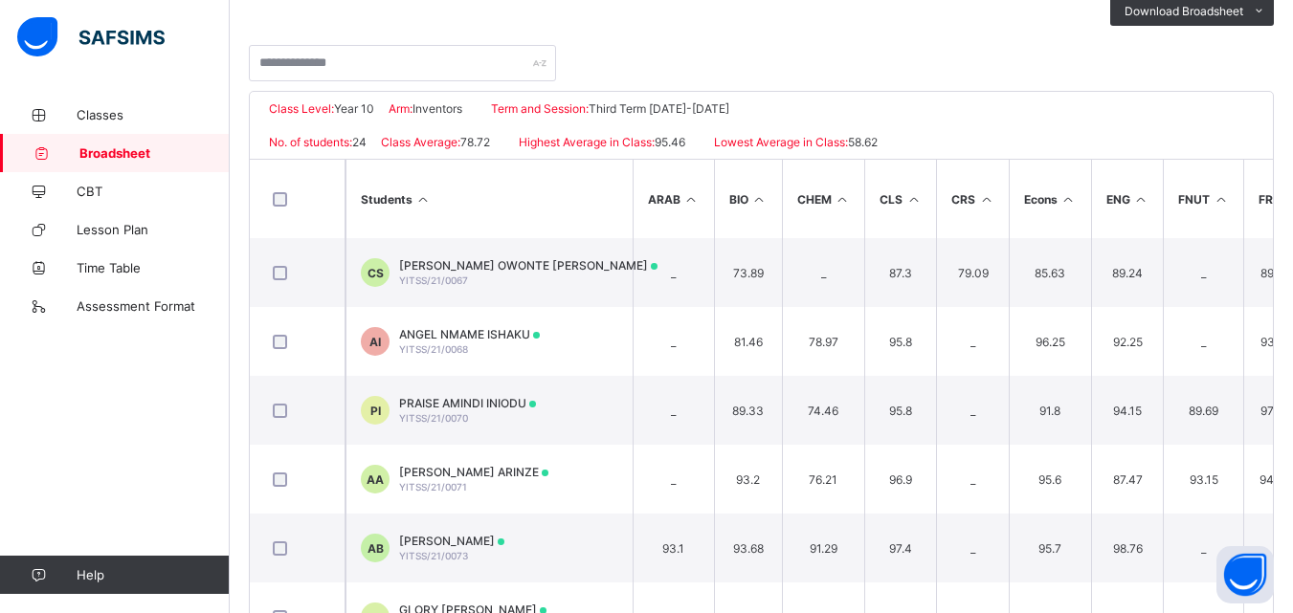
scroll to position [356, 0]
click at [462, 265] on span "[PERSON_NAME] OWONTE [PERSON_NAME]" at bounding box center [528, 267] width 258 height 14
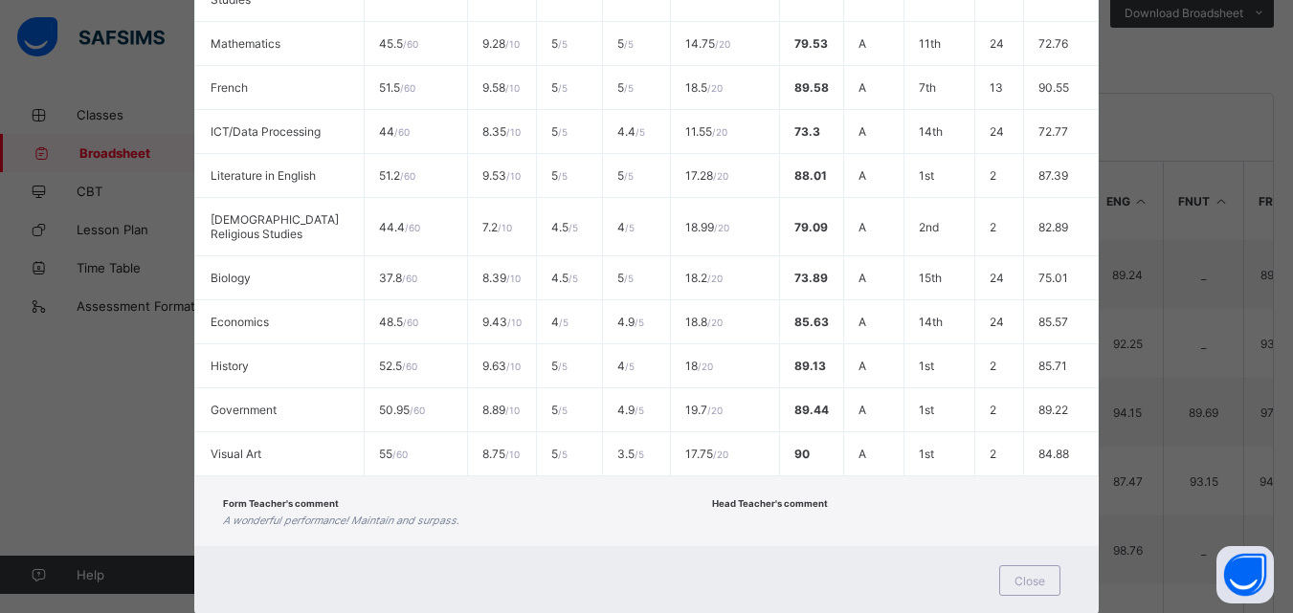
scroll to position [647, 0]
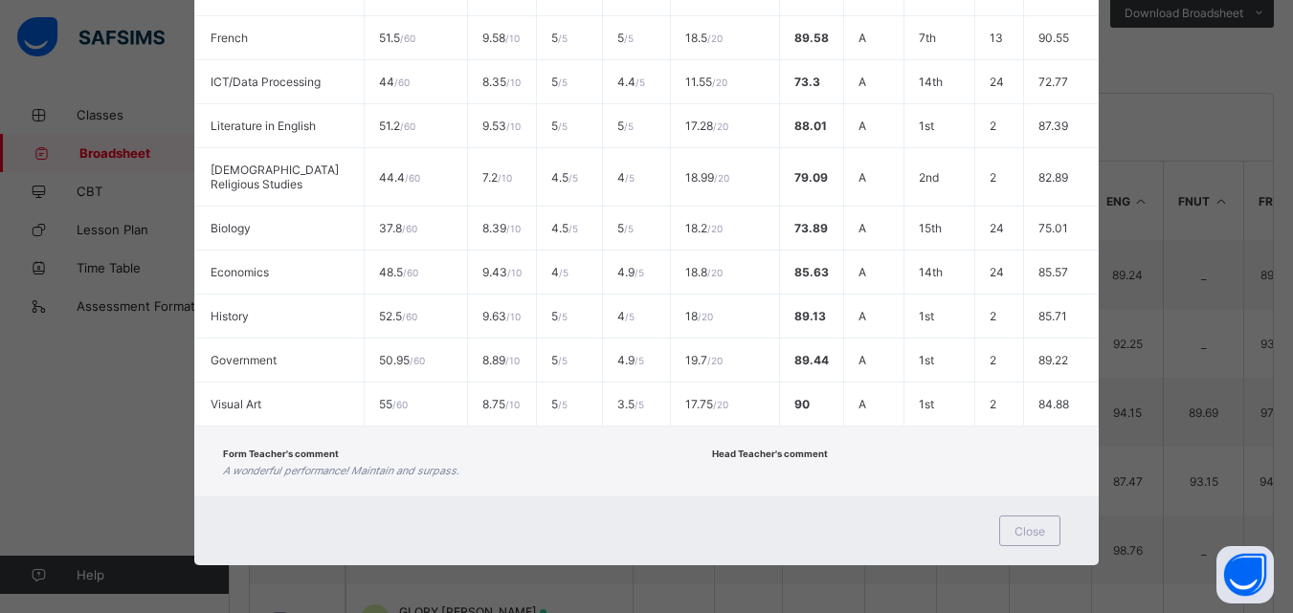
click at [1018, 542] on div "Close" at bounding box center [1029, 531] width 61 height 31
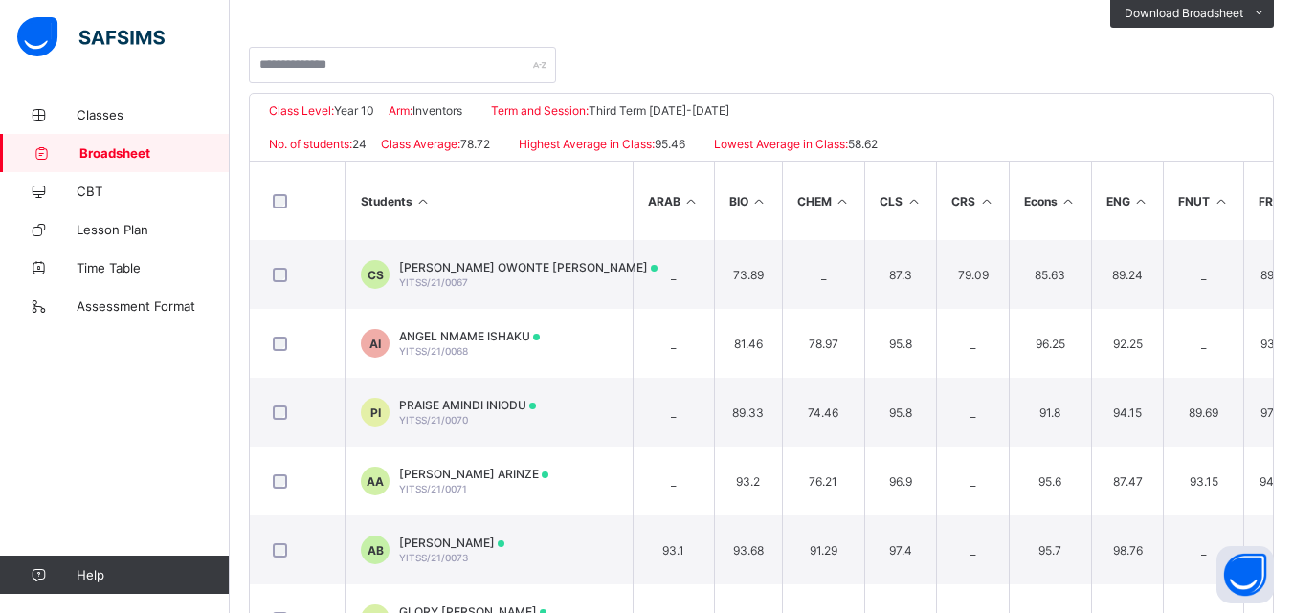
scroll to position [85, 0]
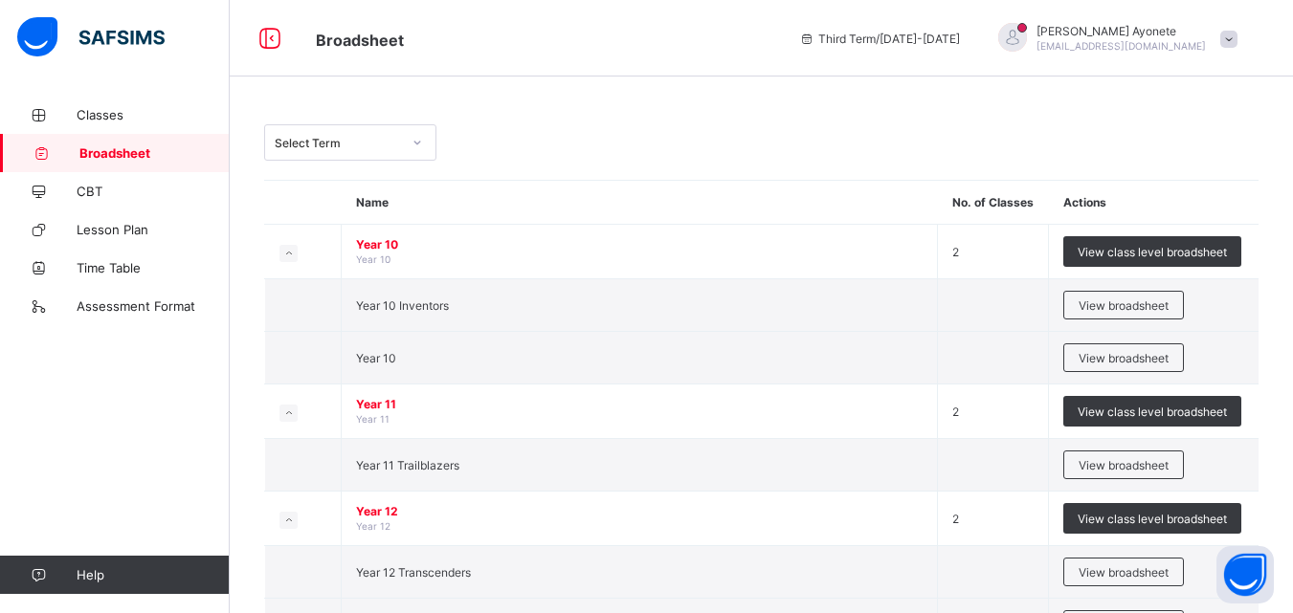
click at [1135, 312] on span "View broadsheet" at bounding box center [1123, 306] width 90 height 14
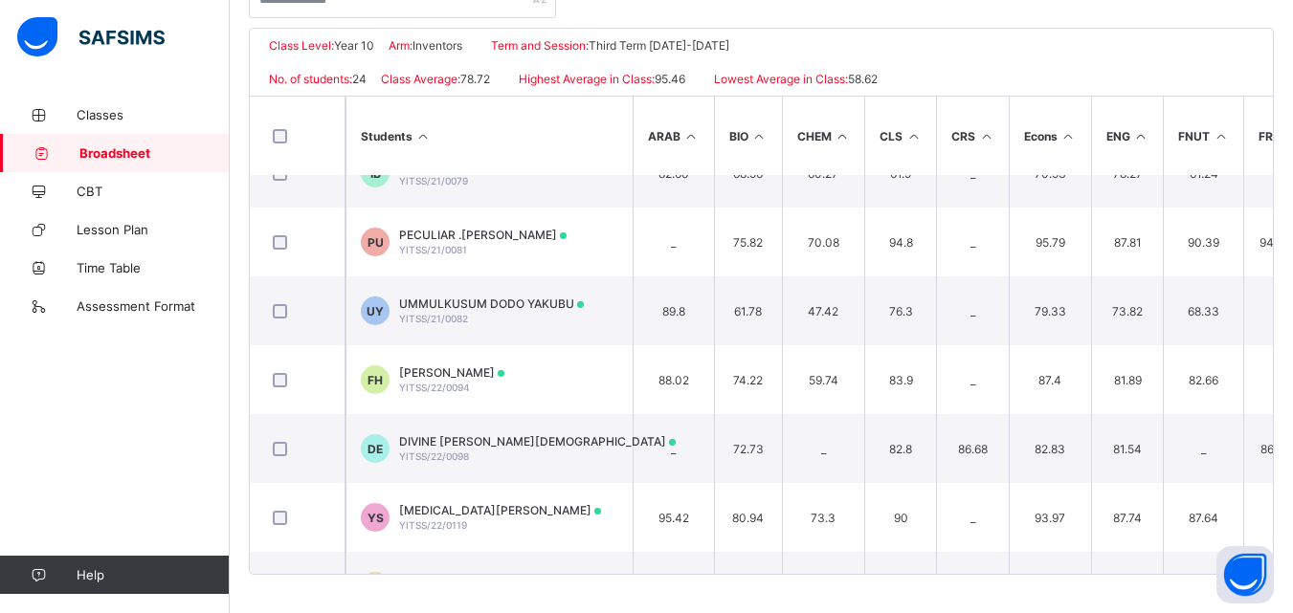
scroll to position [588, 0]
click at [464, 453] on span "YITSS/22/0098" at bounding box center [434, 455] width 70 height 11
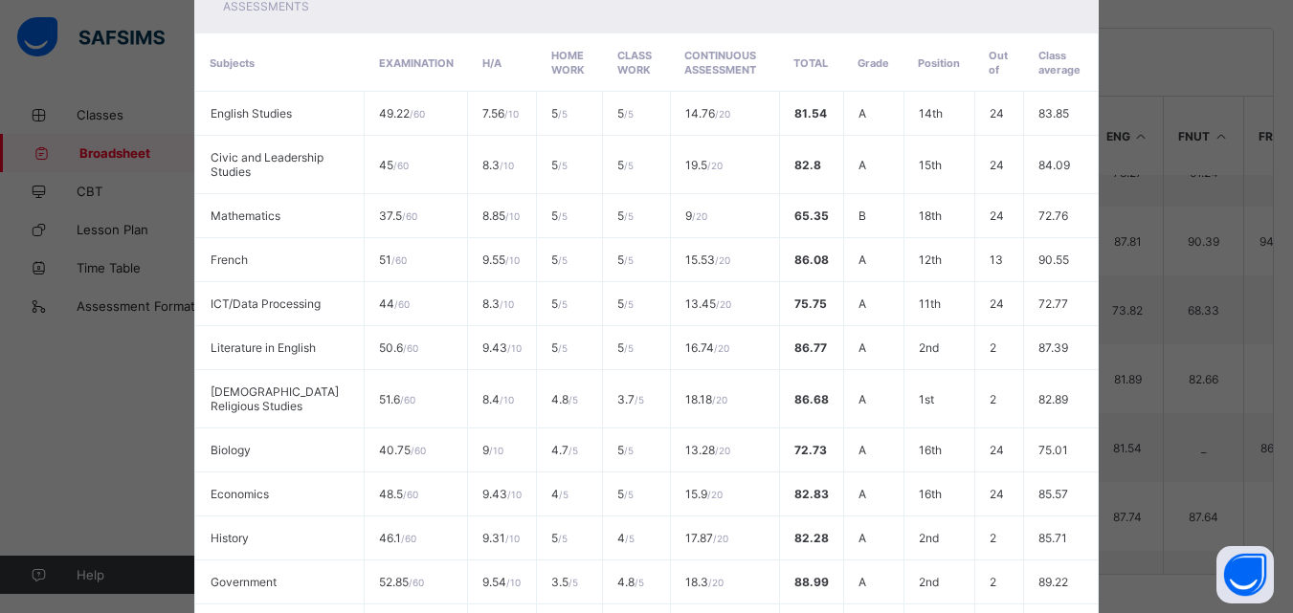
scroll to position [647, 0]
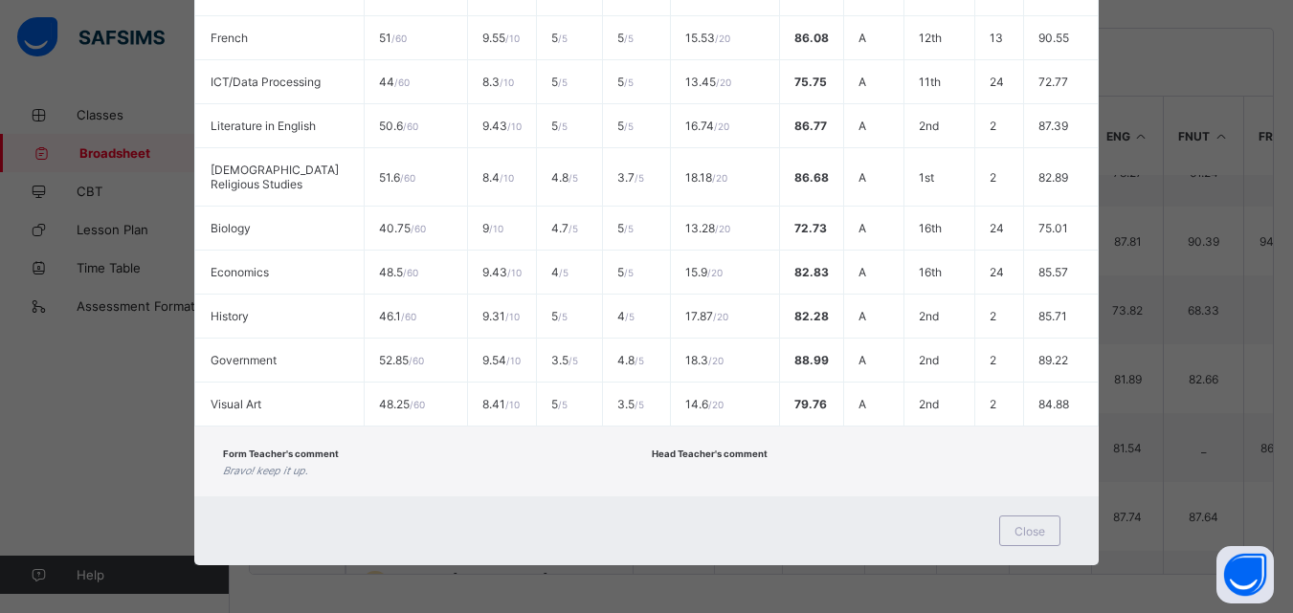
click at [1051, 544] on div "Close" at bounding box center [1029, 531] width 61 height 31
